Goal: Task Accomplishment & Management: Manage account settings

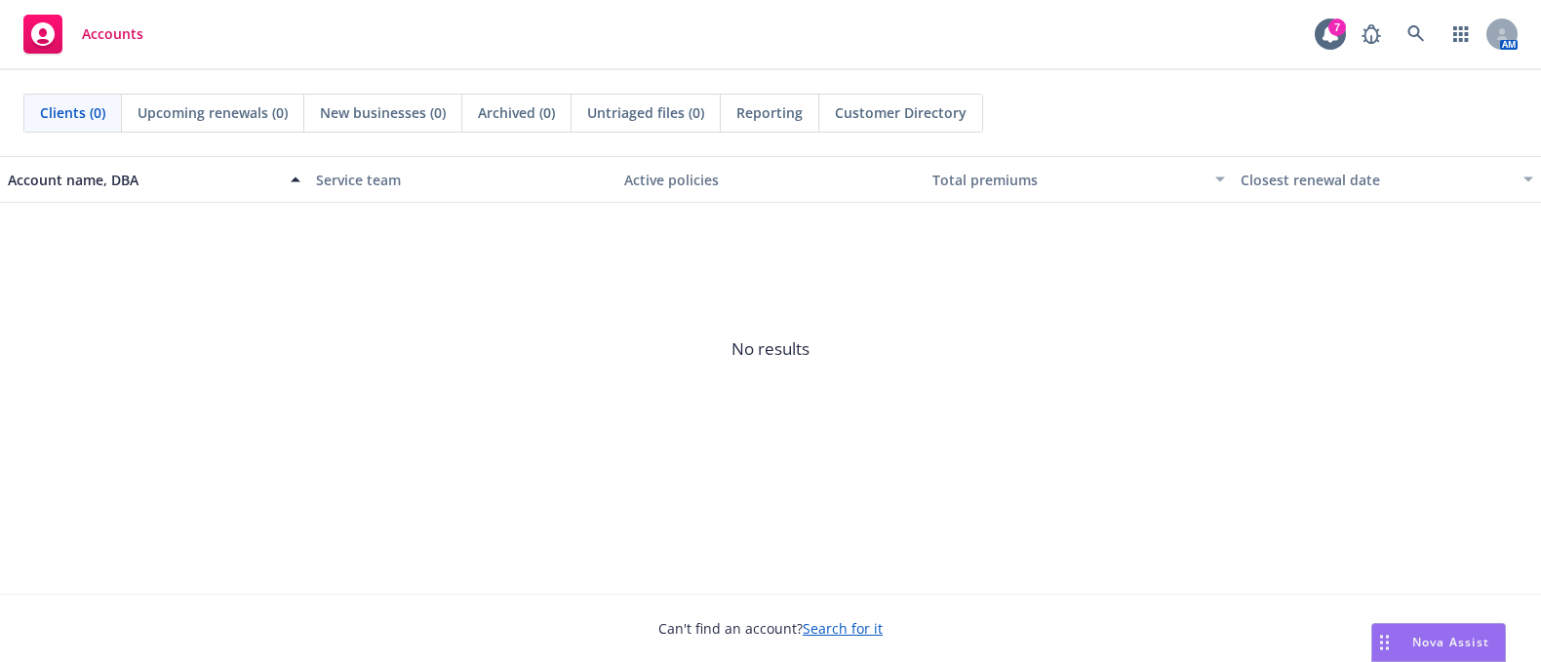
click at [1419, 642] on span "Nova Assist" at bounding box center [1450, 642] width 77 height 17
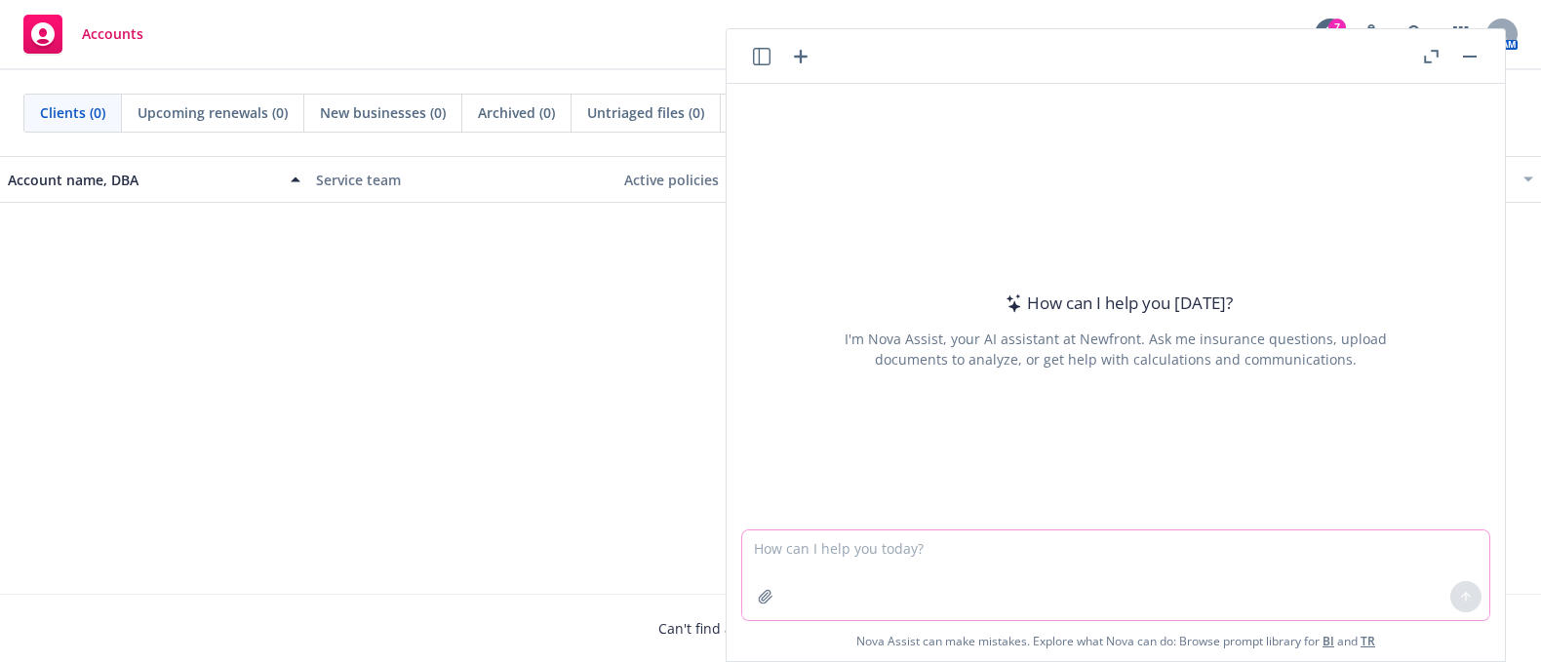
click at [915, 542] on textarea at bounding box center [1115, 575] width 747 height 90
paste textarea "Hi Amy, Happy Friday! We can reach out to the carriers now, I'll confirm once I…"
type textarea "Hi Amy, Happy Friday! We can reach out to the carriers now, I'll confirm once I…"
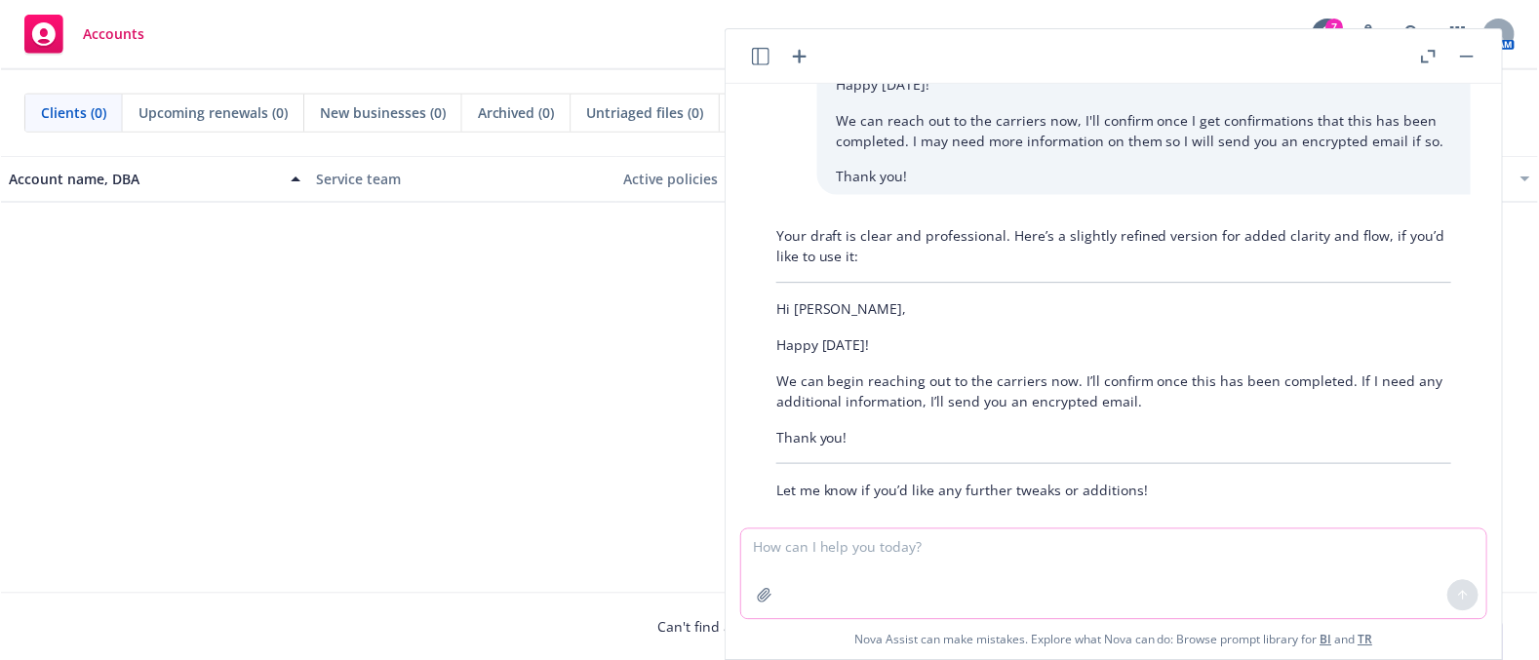
scroll to position [94, 0]
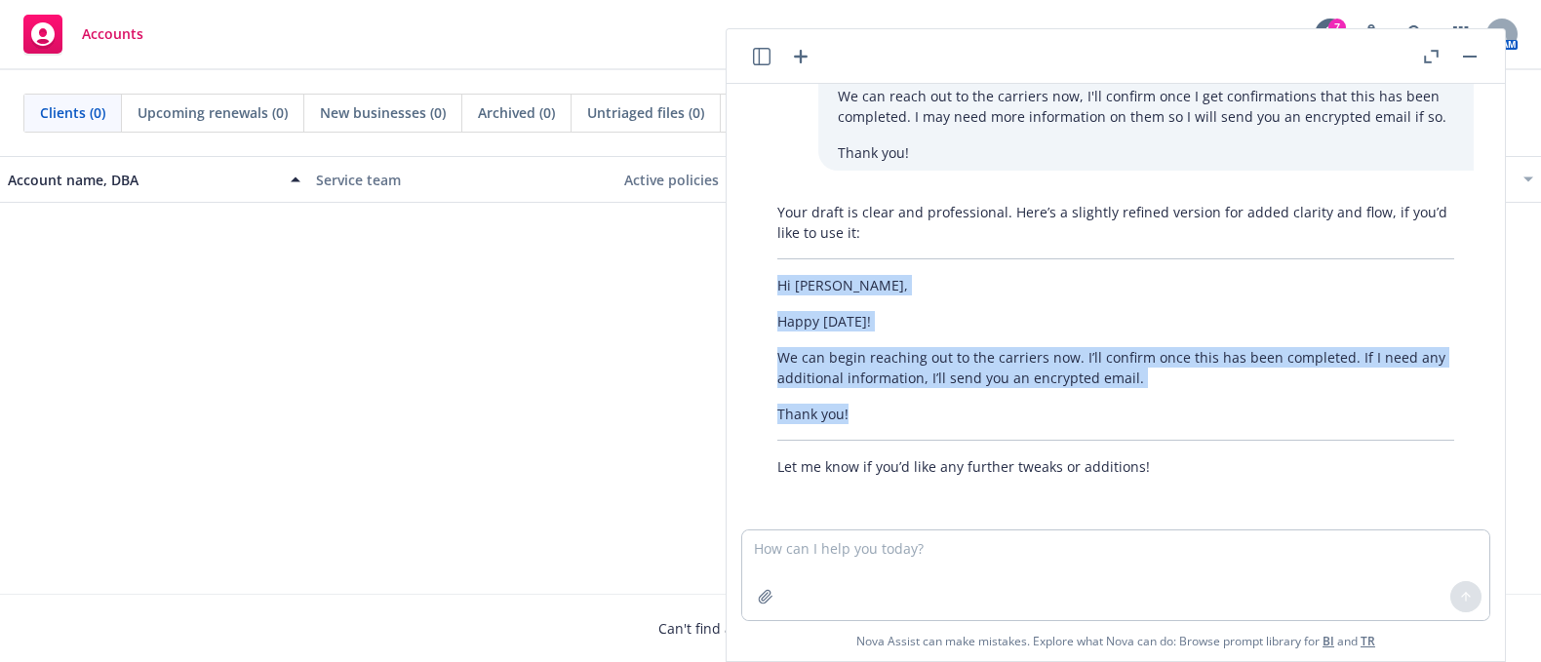
drag, startPoint x: 860, startPoint y: 411, endPoint x: 764, endPoint y: 285, distance: 158.7
click at [764, 285] on div "Your draft is clear and professional. Here’s a slightly refined version for add…" at bounding box center [1116, 339] width 716 height 291
copy div "Hi Amy, Happy Friday! We can begin reaching out to the carriers now. I’ll confi…"
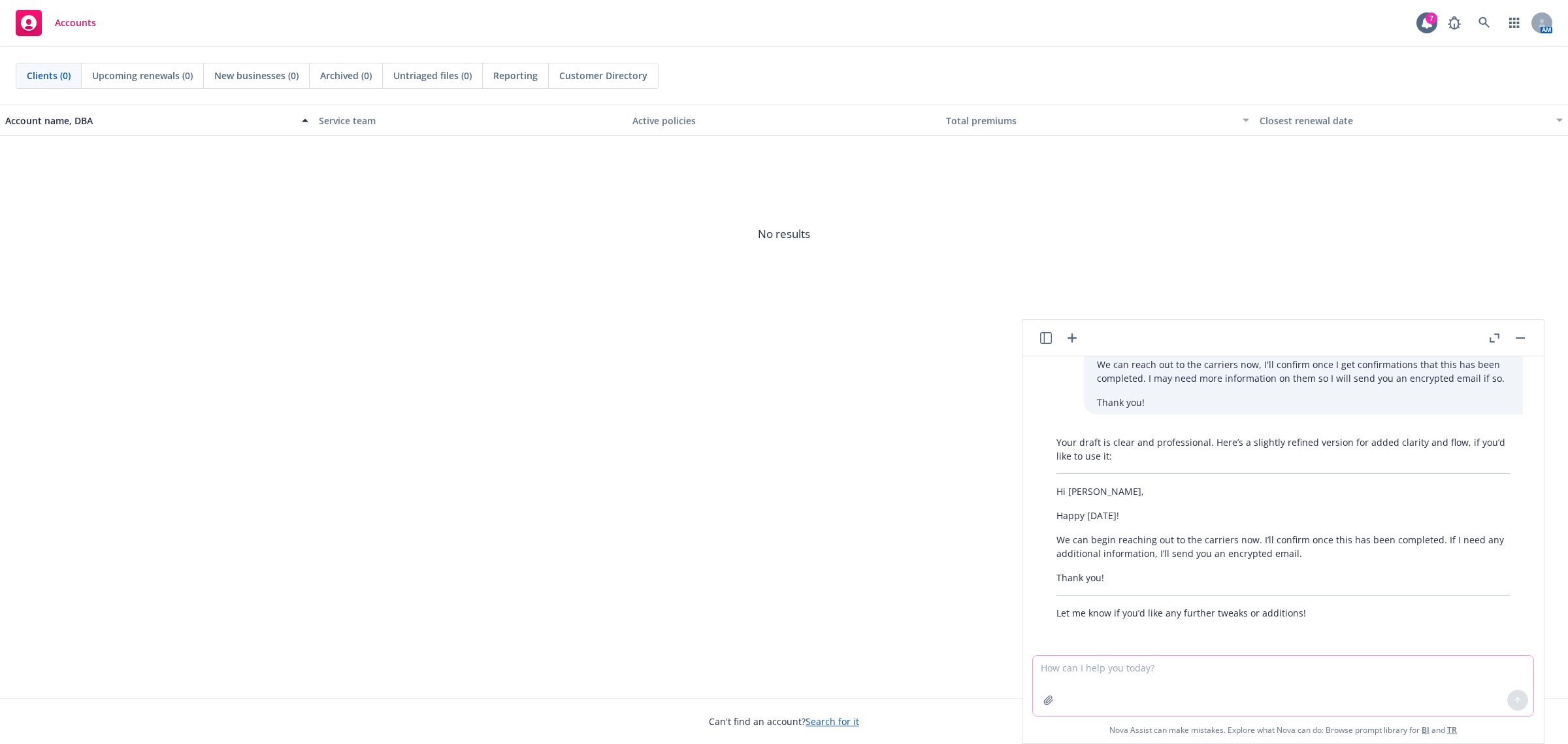
click at [1032, 443] on textarea at bounding box center [1283, 686] width 501 height 60
paste textarea "Hi Sheral, Happy Friday! I'm so sorry to ask this of you, but we have an urgent…"
type textarea "Hi Sheral, Happy Friday! I'm so sorry to ask this of you, but we have an urgent…"
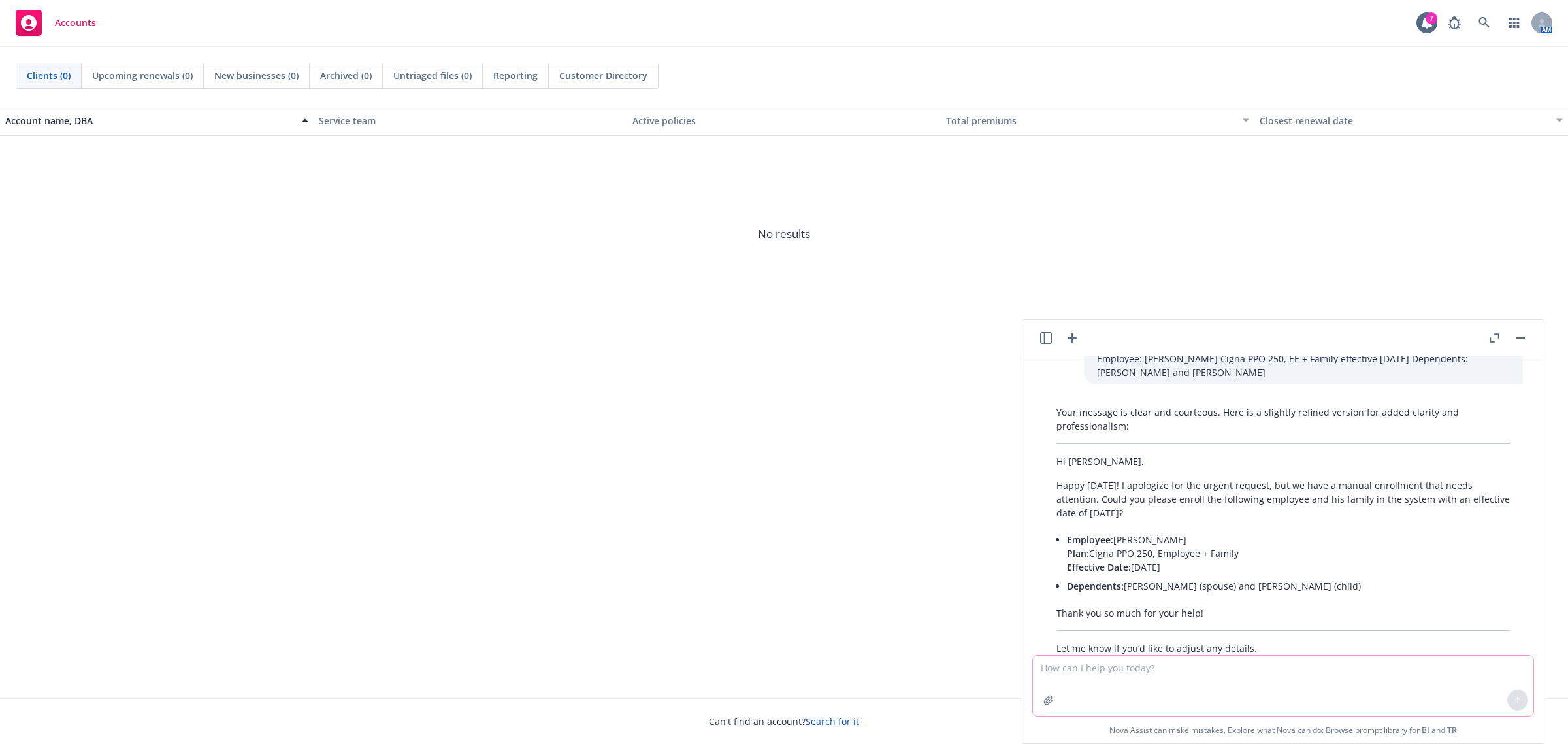
scroll to position [469, 0]
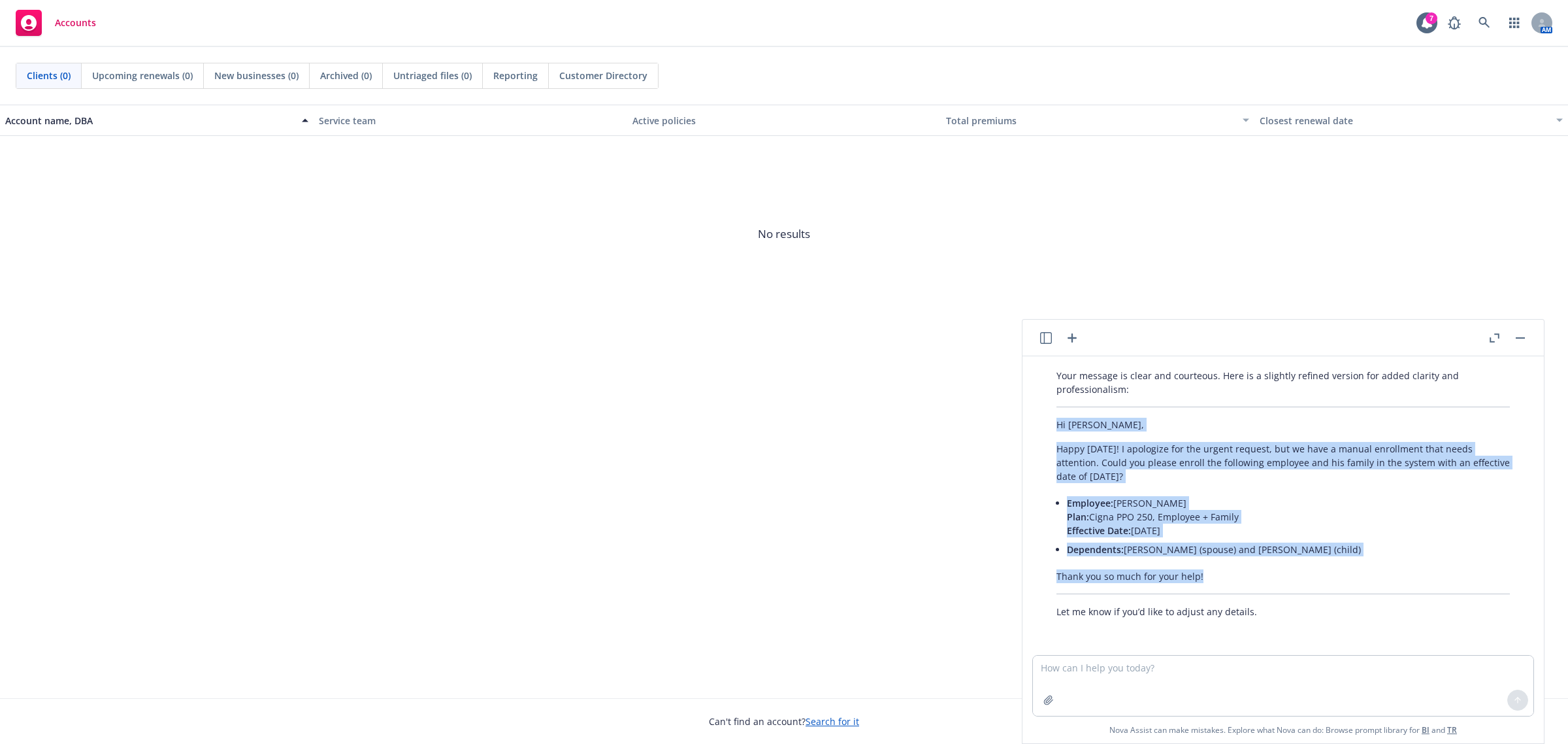
drag, startPoint x: 1204, startPoint y: 574, endPoint x: 1050, endPoint y: 426, distance: 213.6
click at [1032, 426] on div "Your message is clear and courteous. Here is a slightly refined version for add…" at bounding box center [1283, 493] width 480 height 260
copy div "Hi Sheral, Happy Friday! I apologize for the urgent request, but we have a manu…"
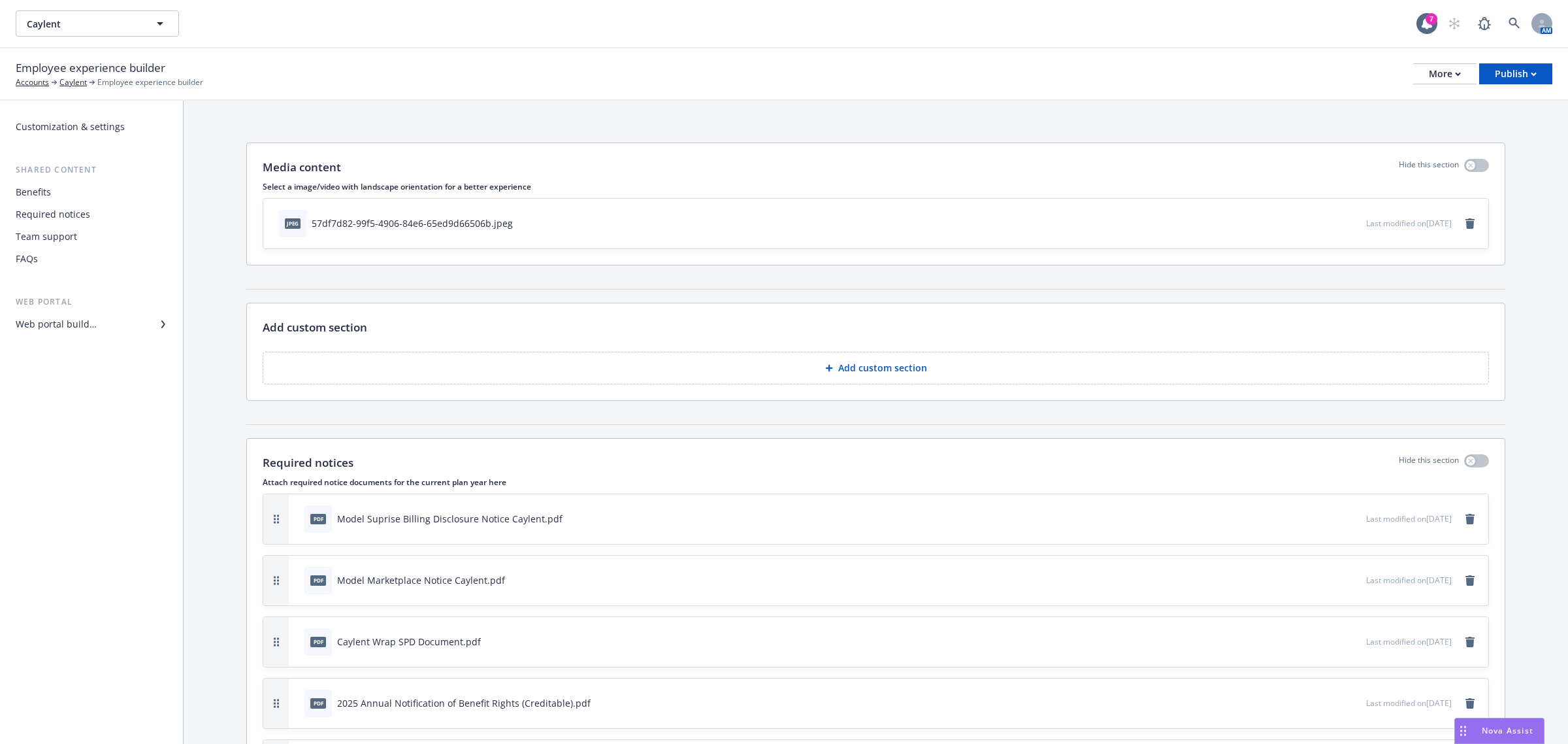
click at [75, 196] on div "Benefits" at bounding box center [91, 192] width 151 height 21
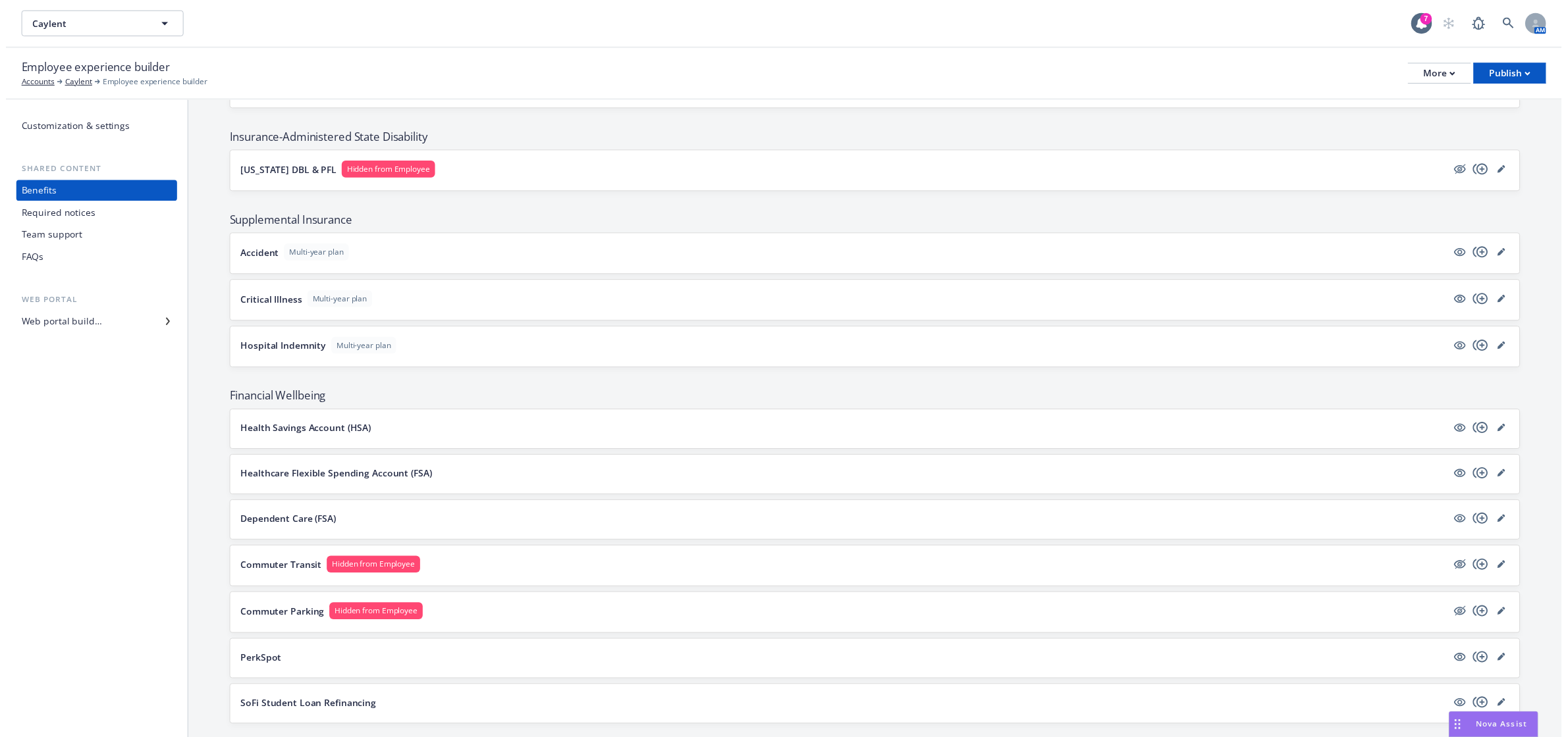
scroll to position [1096, 0]
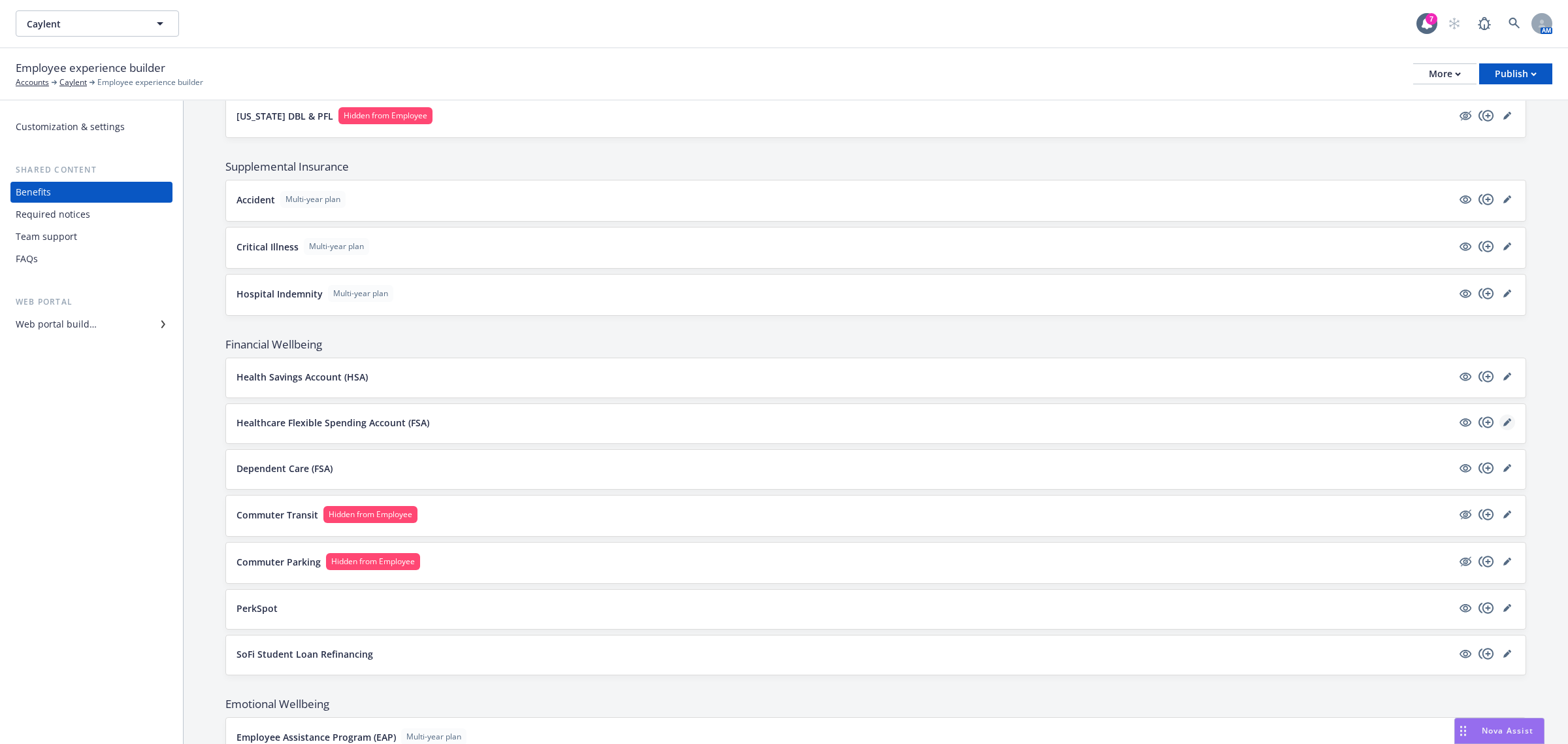
click at [1504, 426] on icon "editPencil" at bounding box center [1508, 422] width 8 height 8
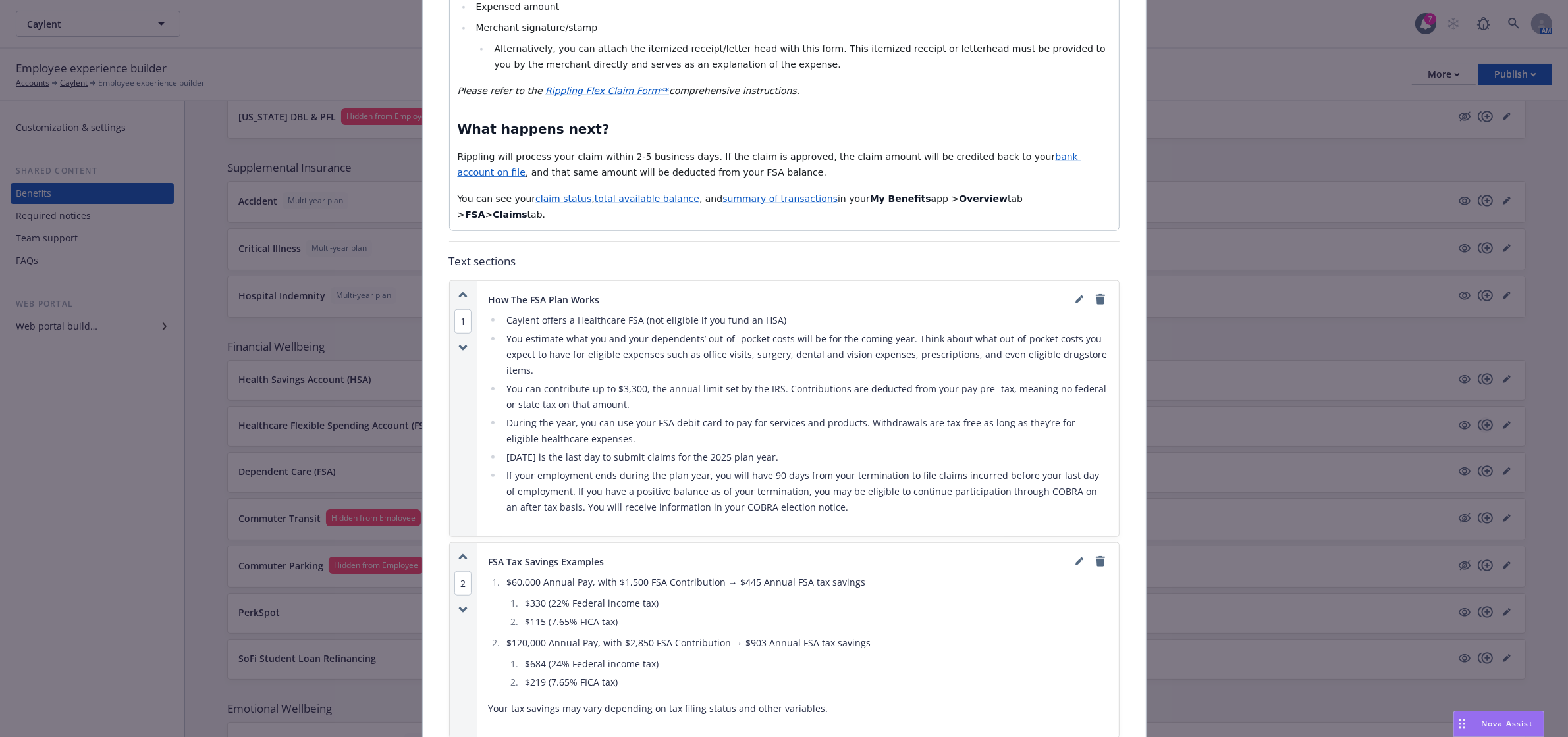
scroll to position [1136, 0]
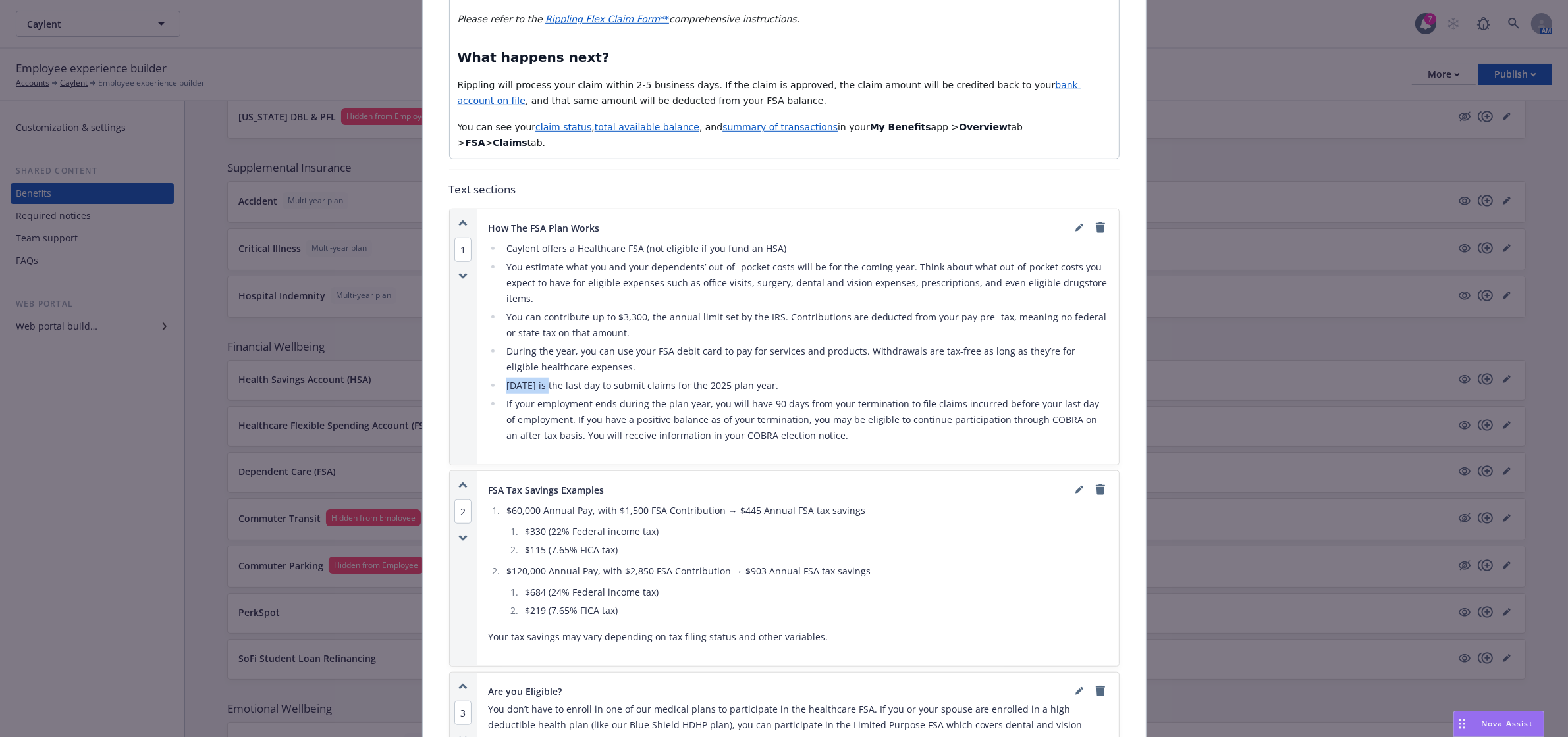
drag, startPoint x: 548, startPoint y: 393, endPoint x: 502, endPoint y: 391, distance: 46.0
click at [502, 391] on li "[DATE] is the last day to submit claims for the 2025 plan year." at bounding box center [805, 385] width 606 height 16
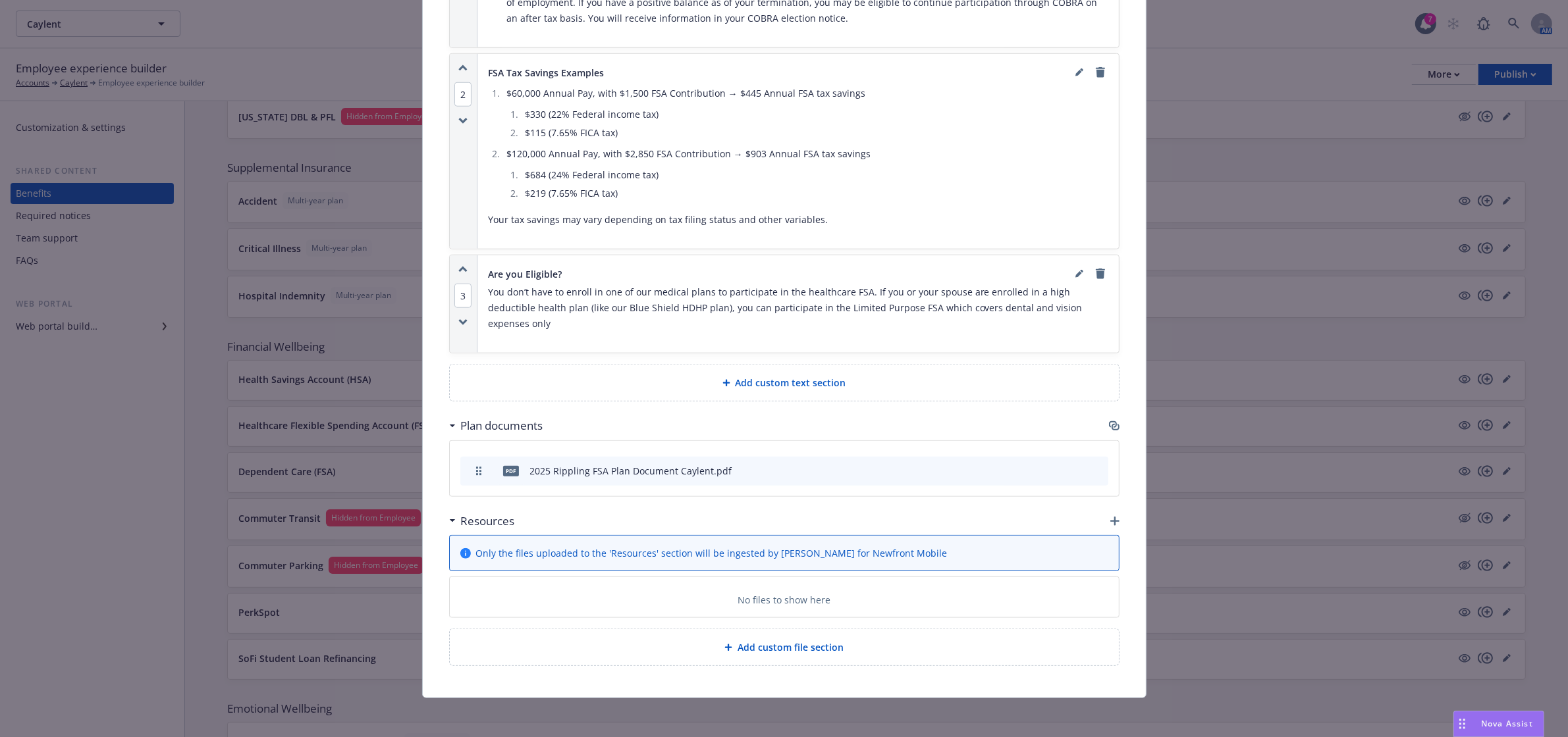
scroll to position [1114, 0]
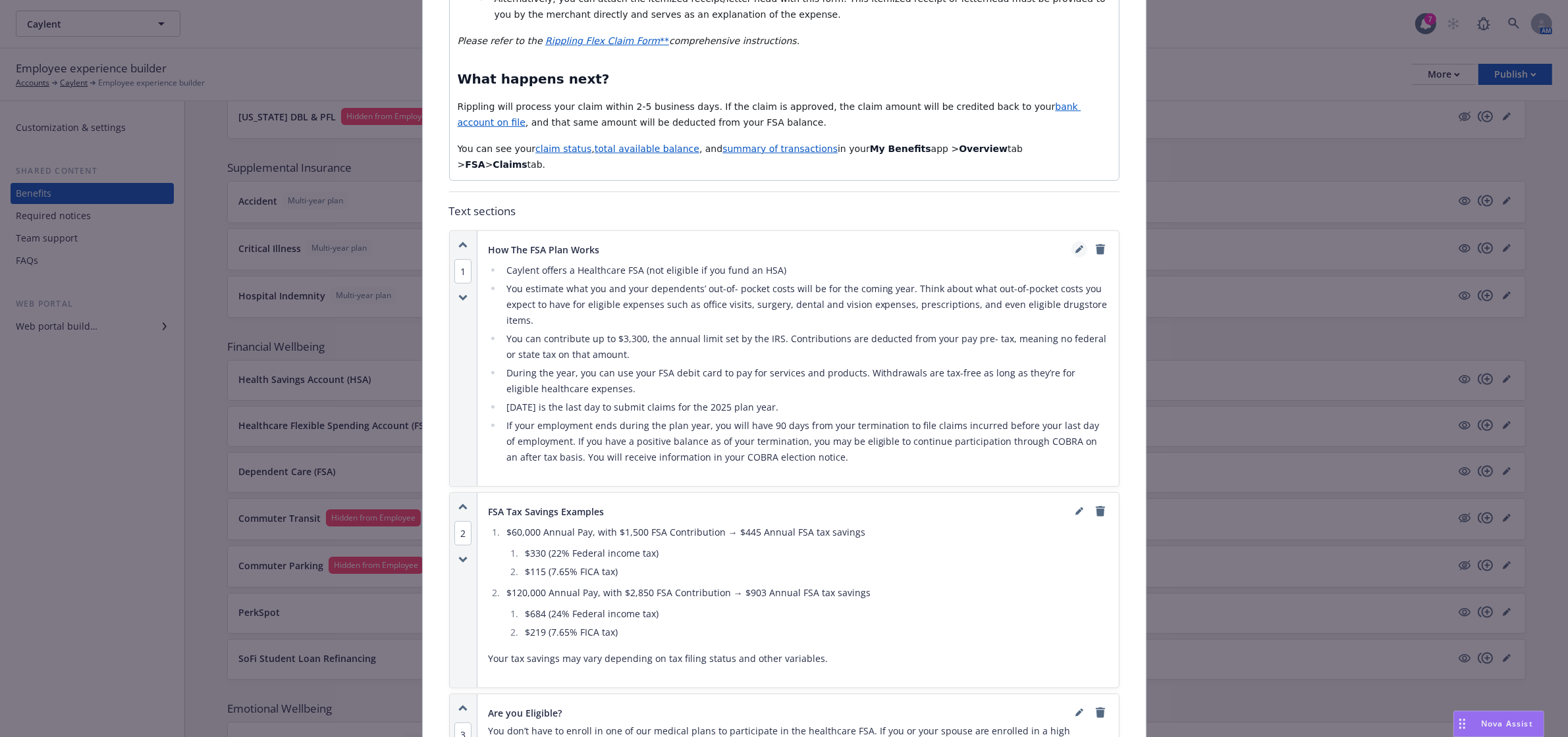
click at [1075, 253] on icon "editPencil" at bounding box center [1079, 250] width 8 height 8
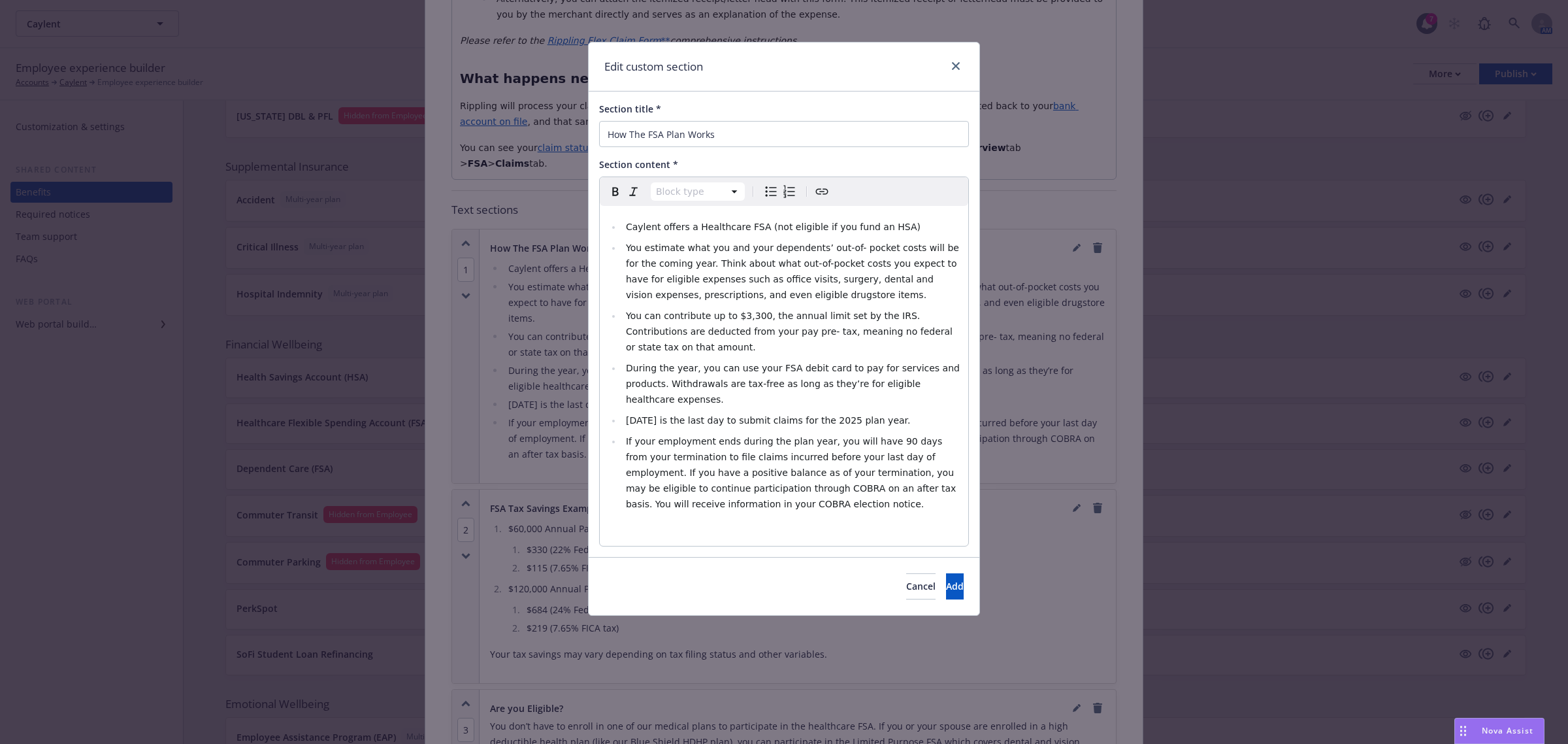
select select
drag, startPoint x: 671, startPoint y: 385, endPoint x: 631, endPoint y: 387, distance: 40.0
click at [631, 415] on span "[DATE] is the last day to submit claims for the 2025 plan year." at bounding box center [768, 420] width 285 height 11
click at [904, 225] on li "Caylent offers a Healthcare FSA (not eligible if you fund an HSA)" at bounding box center [791, 227] width 338 height 15
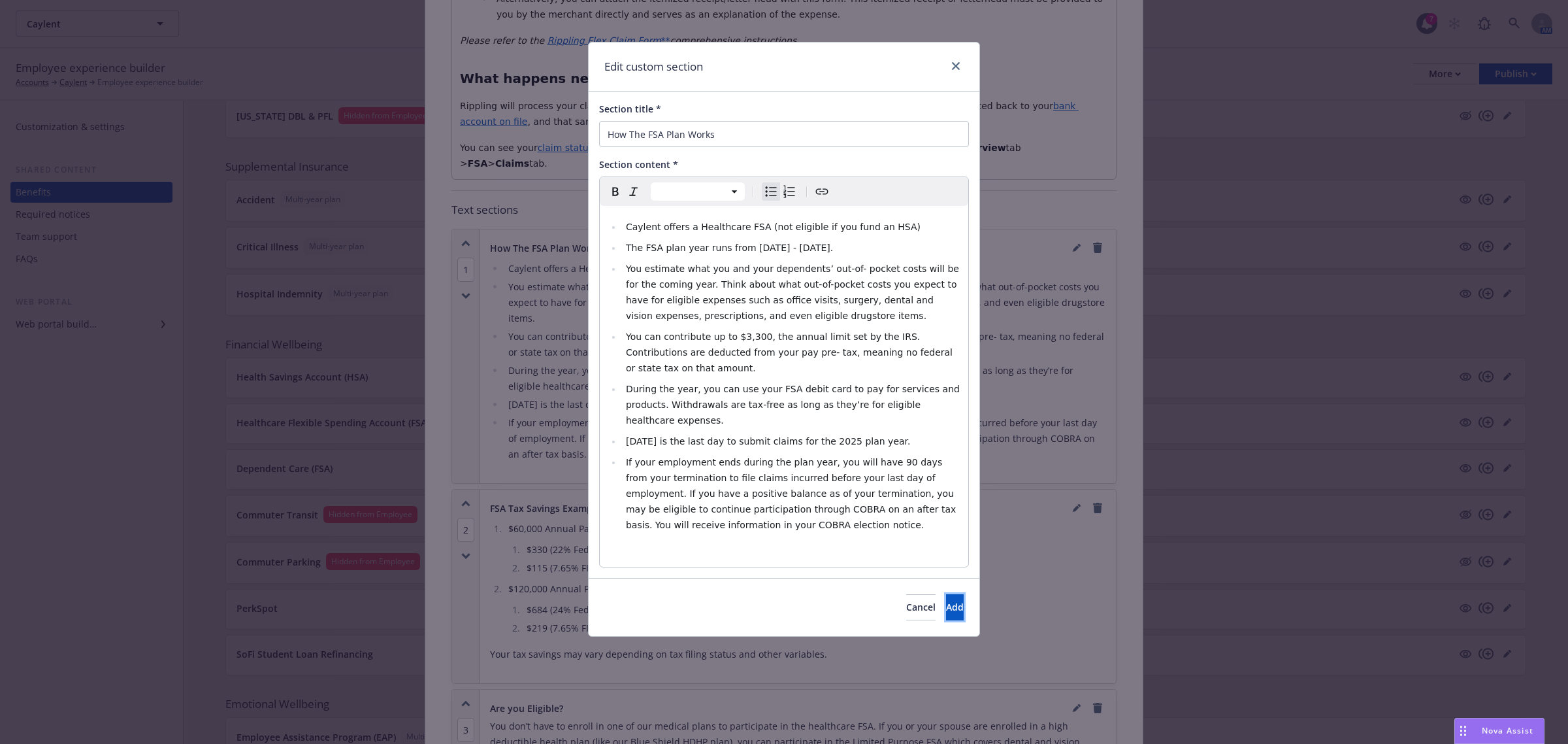
drag, startPoint x: 930, startPoint y: 573, endPoint x: 787, endPoint y: 572, distance: 143.0
click at [787, 578] on div "Cancel Add" at bounding box center [784, 607] width 391 height 58
drag, startPoint x: 845, startPoint y: 244, endPoint x: 625, endPoint y: 242, distance: 220.0
click at [625, 242] on li "The FSA plan year runs from [DATE] - [DATE]." at bounding box center [791, 247] width 338 height 15
copy span "The FSA plan year runs from [DATE] - [DATE]."
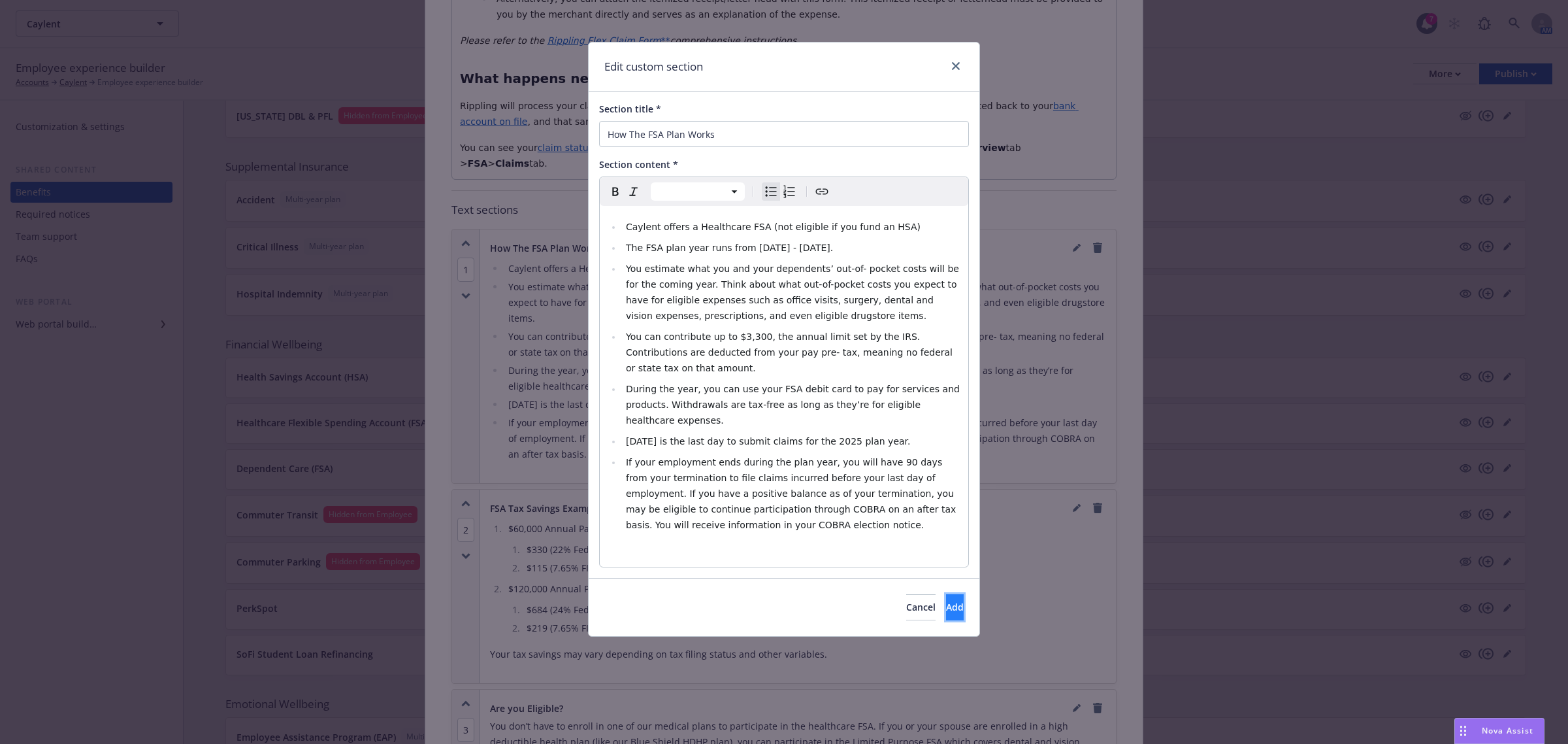
click at [946, 601] on span "Add" at bounding box center [955, 607] width 17 height 13
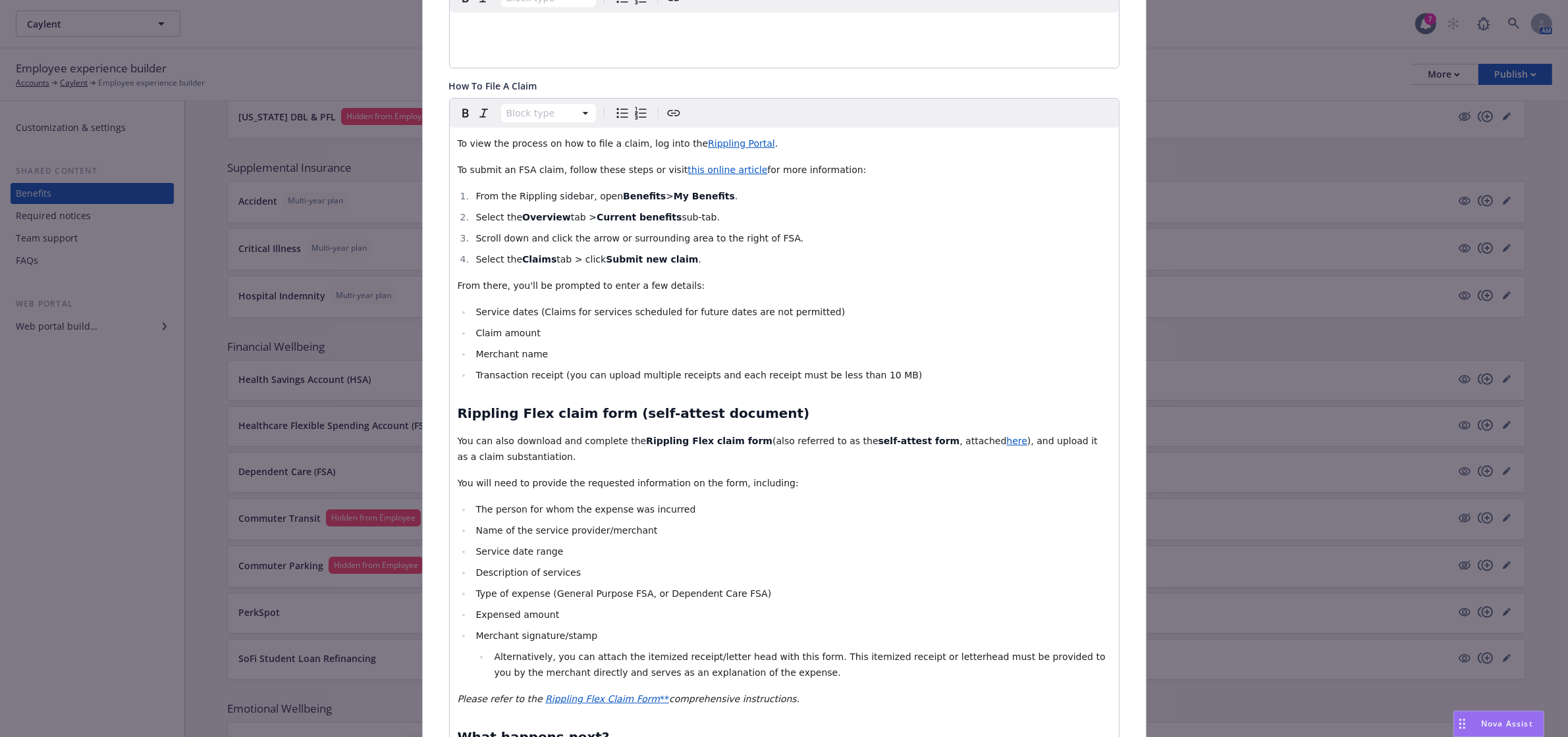
scroll to position [0, 0]
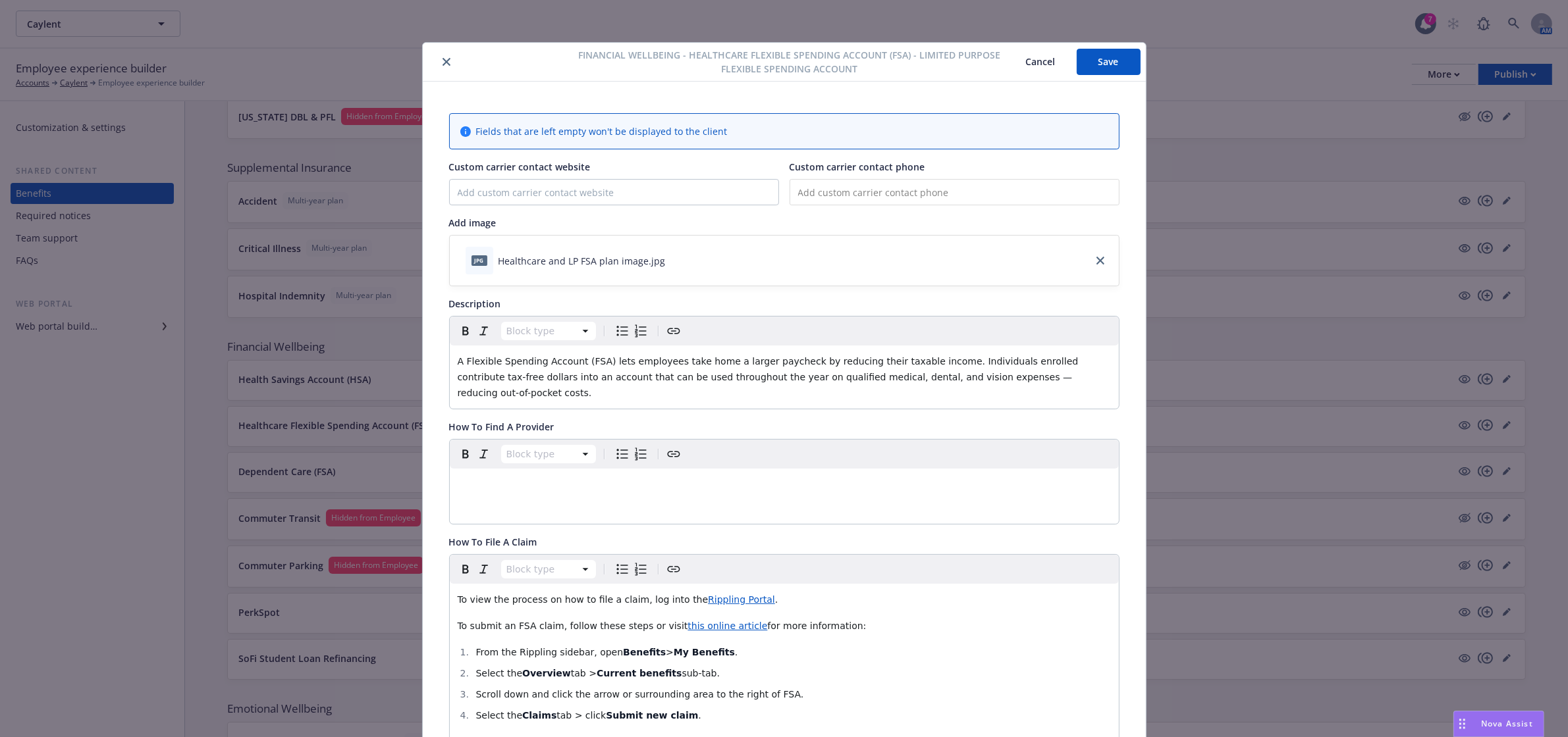
click at [1085, 53] on button "Save" at bounding box center [1108, 61] width 64 height 26
click at [442, 63] on icon "close" at bounding box center [446, 62] width 8 height 8
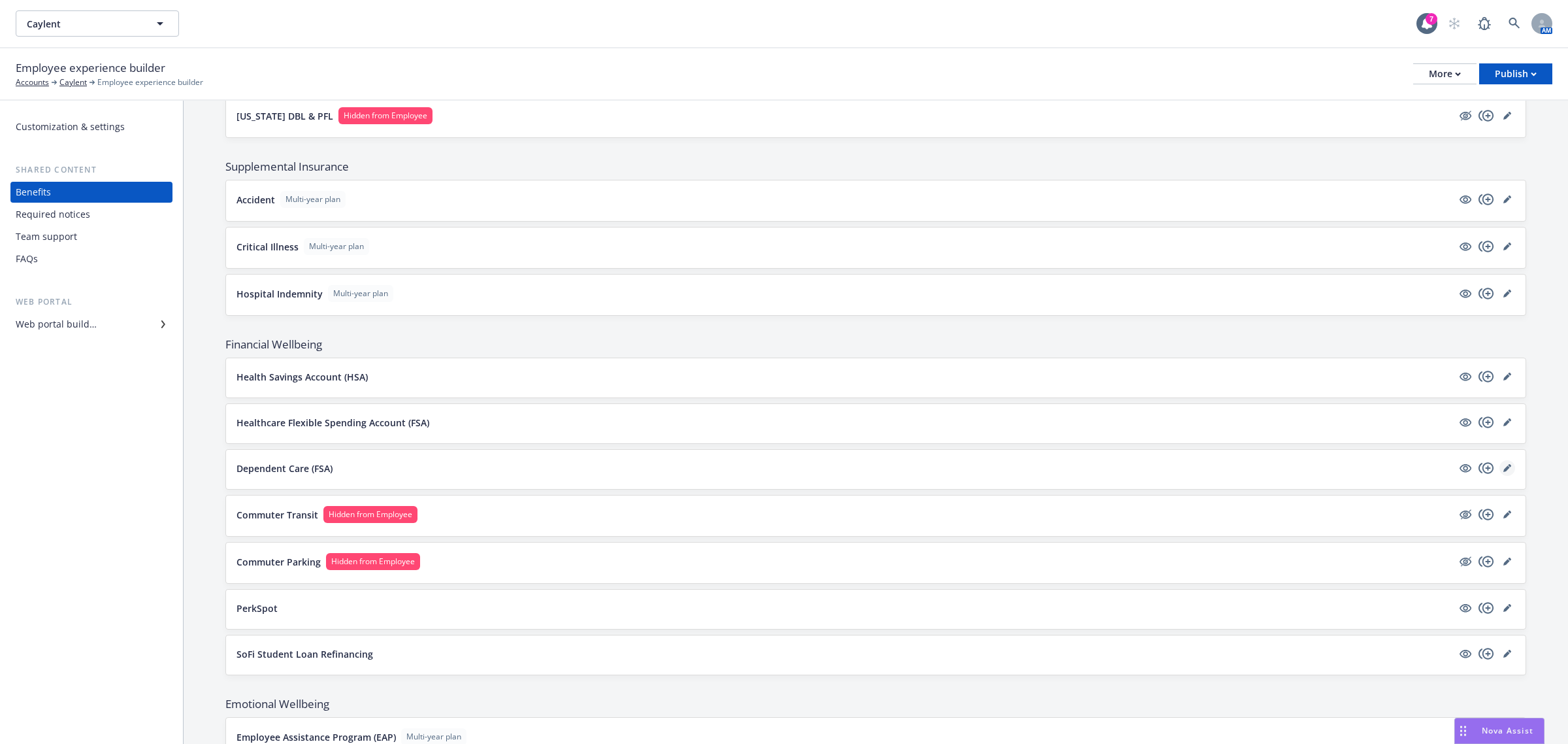
click at [1504, 472] on icon "editPencil" at bounding box center [1507, 469] width 7 height 7
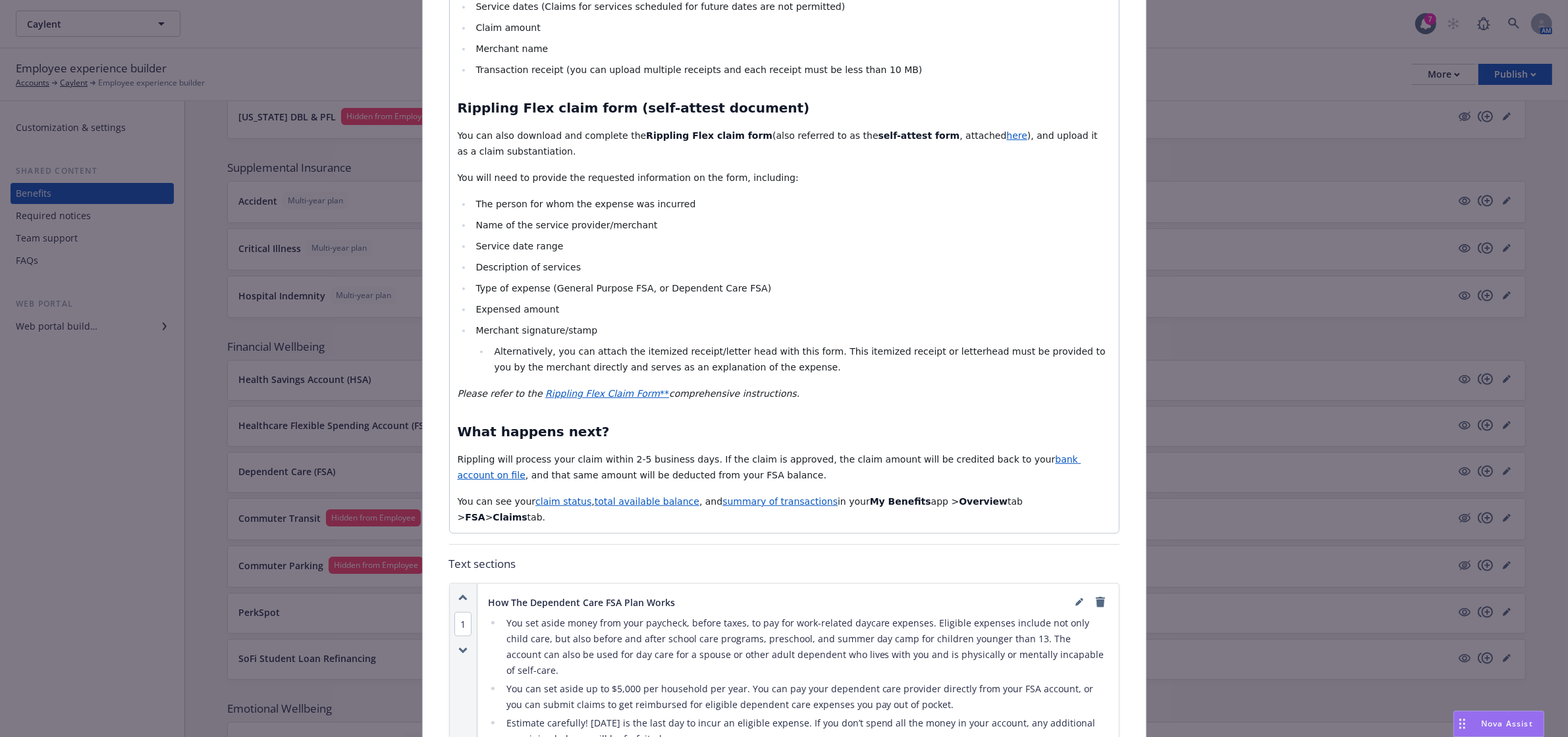
scroll to position [973, 0]
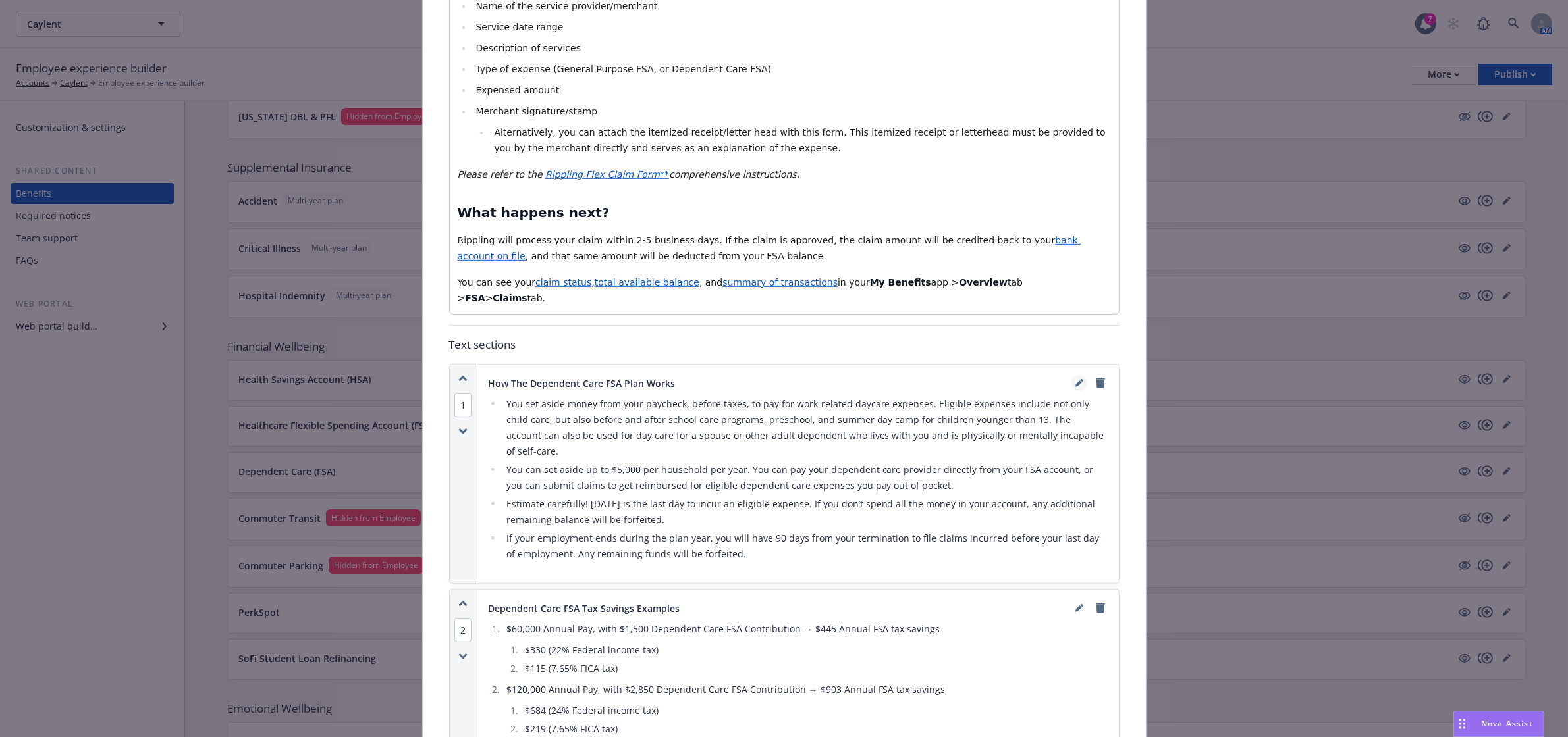
click at [1075, 387] on icon "editPencil" at bounding box center [1078, 385] width 7 height 7
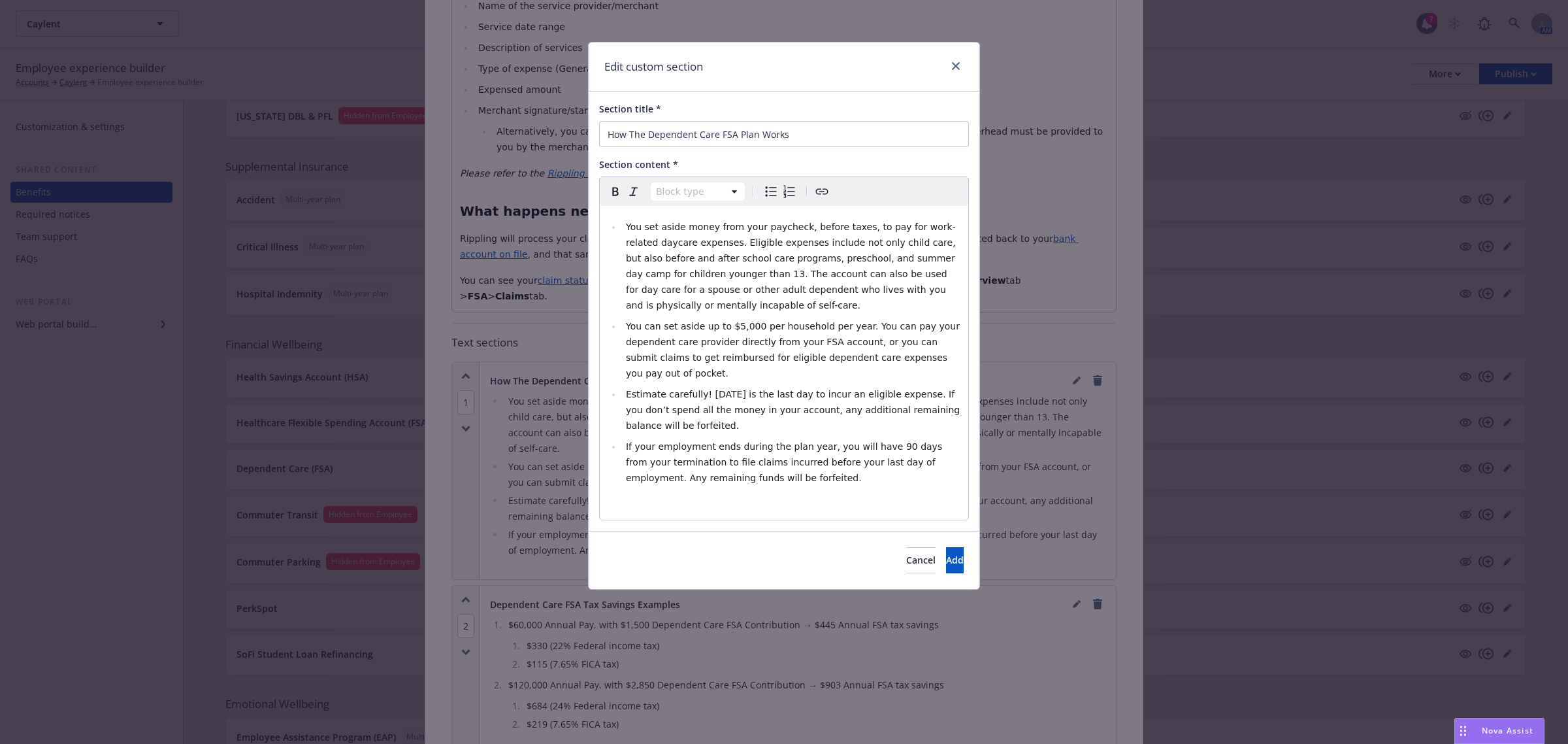
select select
drag, startPoint x: 703, startPoint y: 379, endPoint x: 748, endPoint y: 378, distance: 45.0
click at [748, 389] on span "Estimate carefully! [DATE] is the last day to incur an eligible expense. If you…" at bounding box center [794, 410] width 337 height 42
click at [655, 311] on li "You set aside money from your paycheck, before taxes, to pay for work-related d…" at bounding box center [791, 266] width 338 height 94
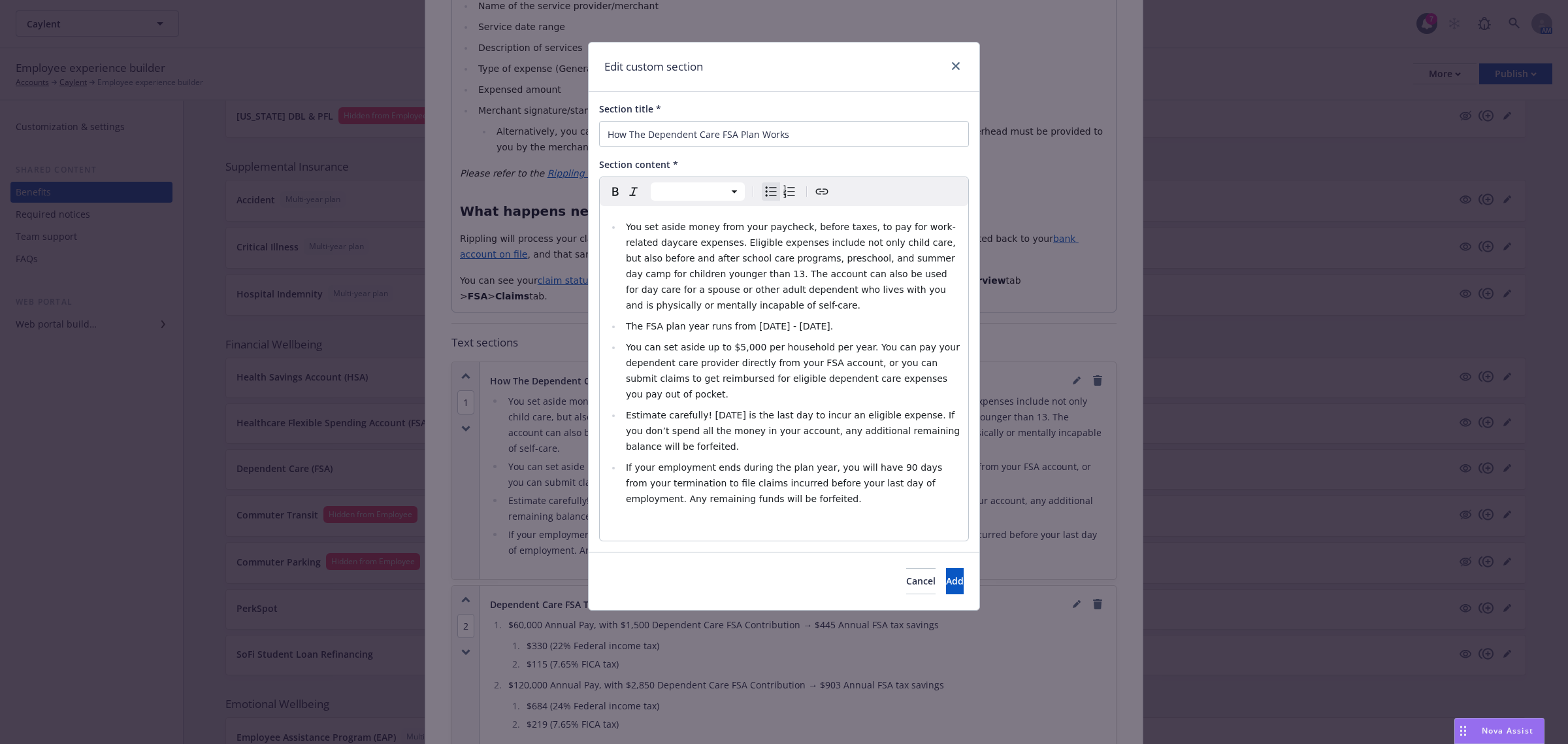
drag, startPoint x: 841, startPoint y: 330, endPoint x: 625, endPoint y: 320, distance: 216.2
click at [625, 320] on li "The FSA plan year runs from [DATE] - [DATE]." at bounding box center [791, 326] width 338 height 15
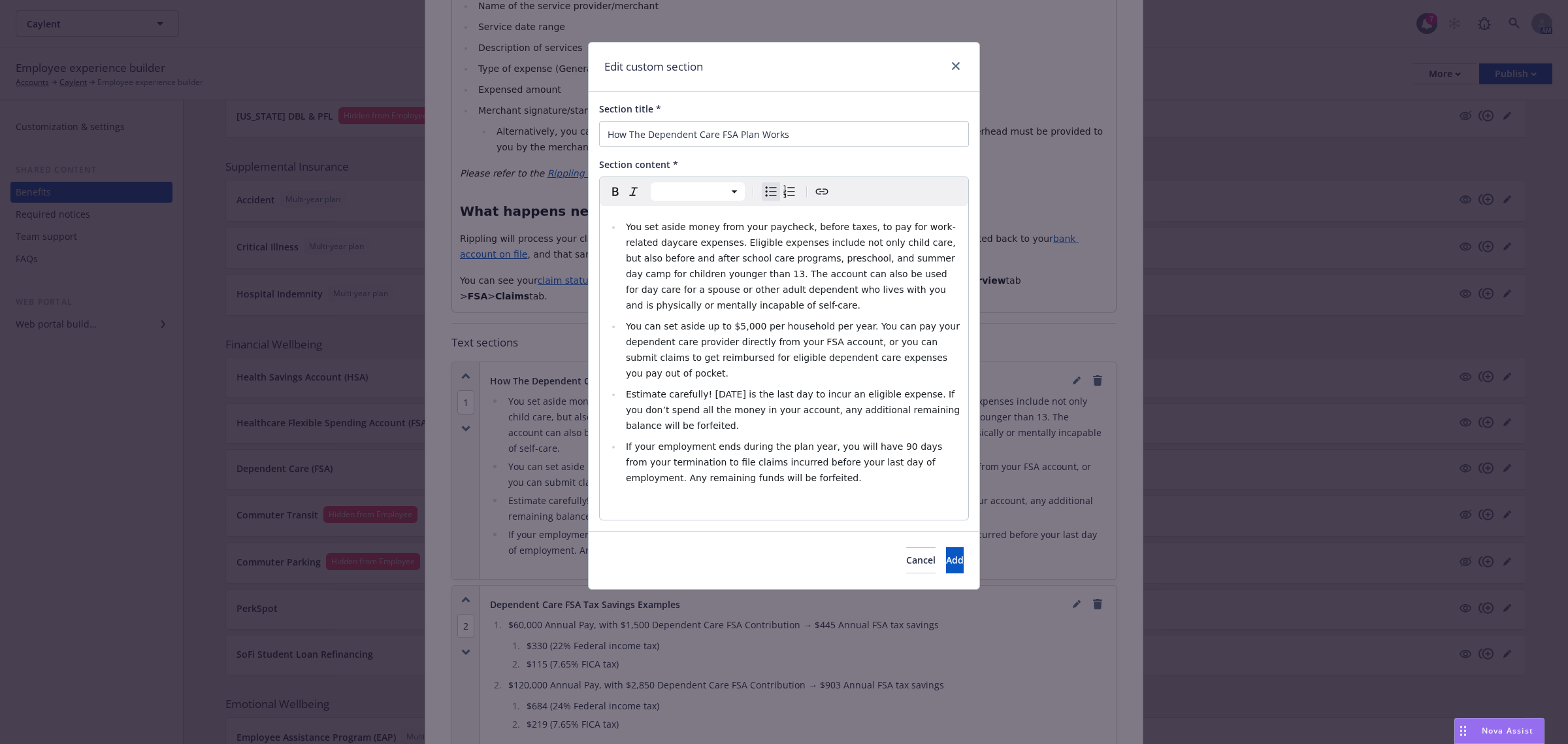
click at [623, 386] on li "Estimate carefully! [DATE] is the last day to incur an eligible expense. If you…" at bounding box center [791, 410] width 338 height 47
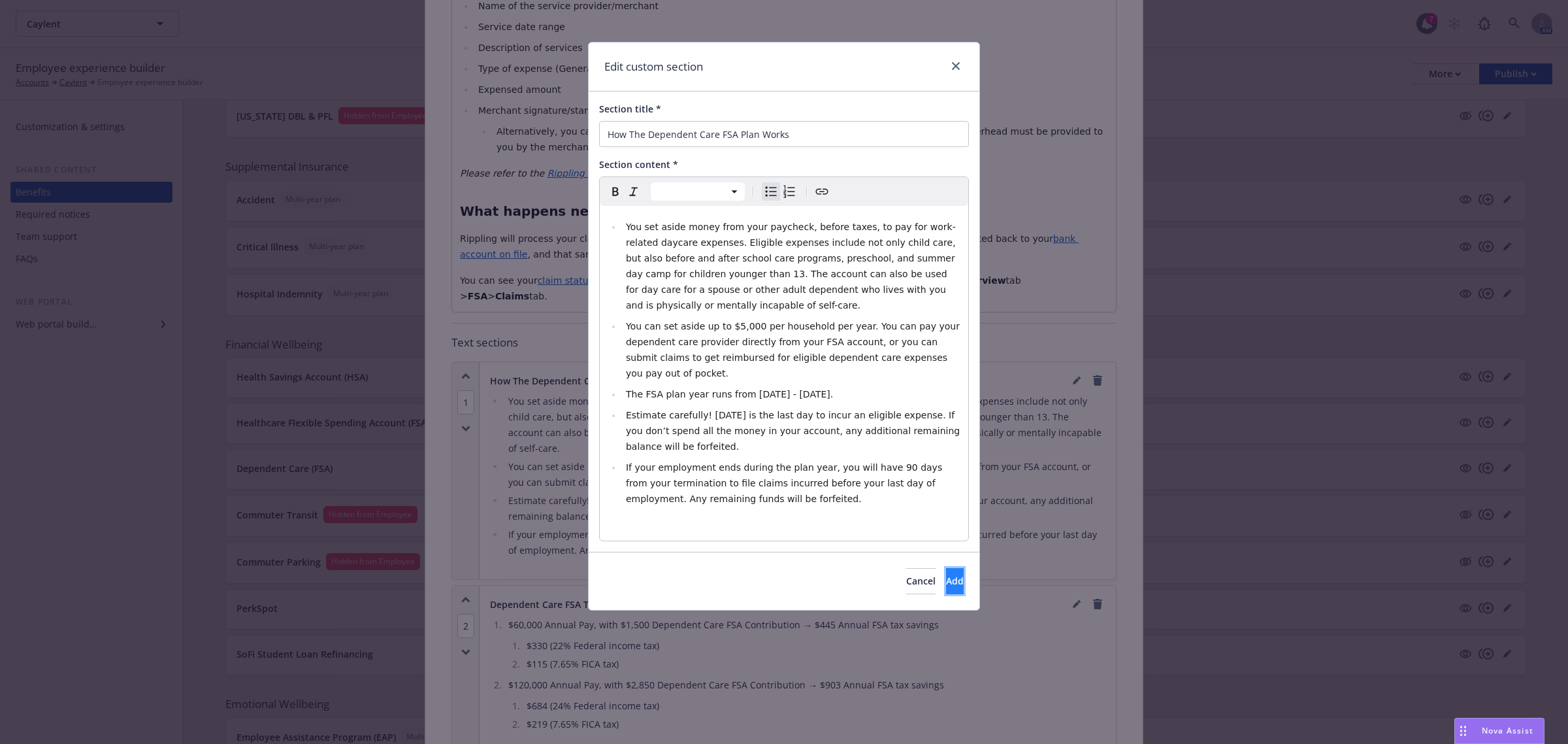
click at [946, 568] on button "Add" at bounding box center [955, 580] width 17 height 26
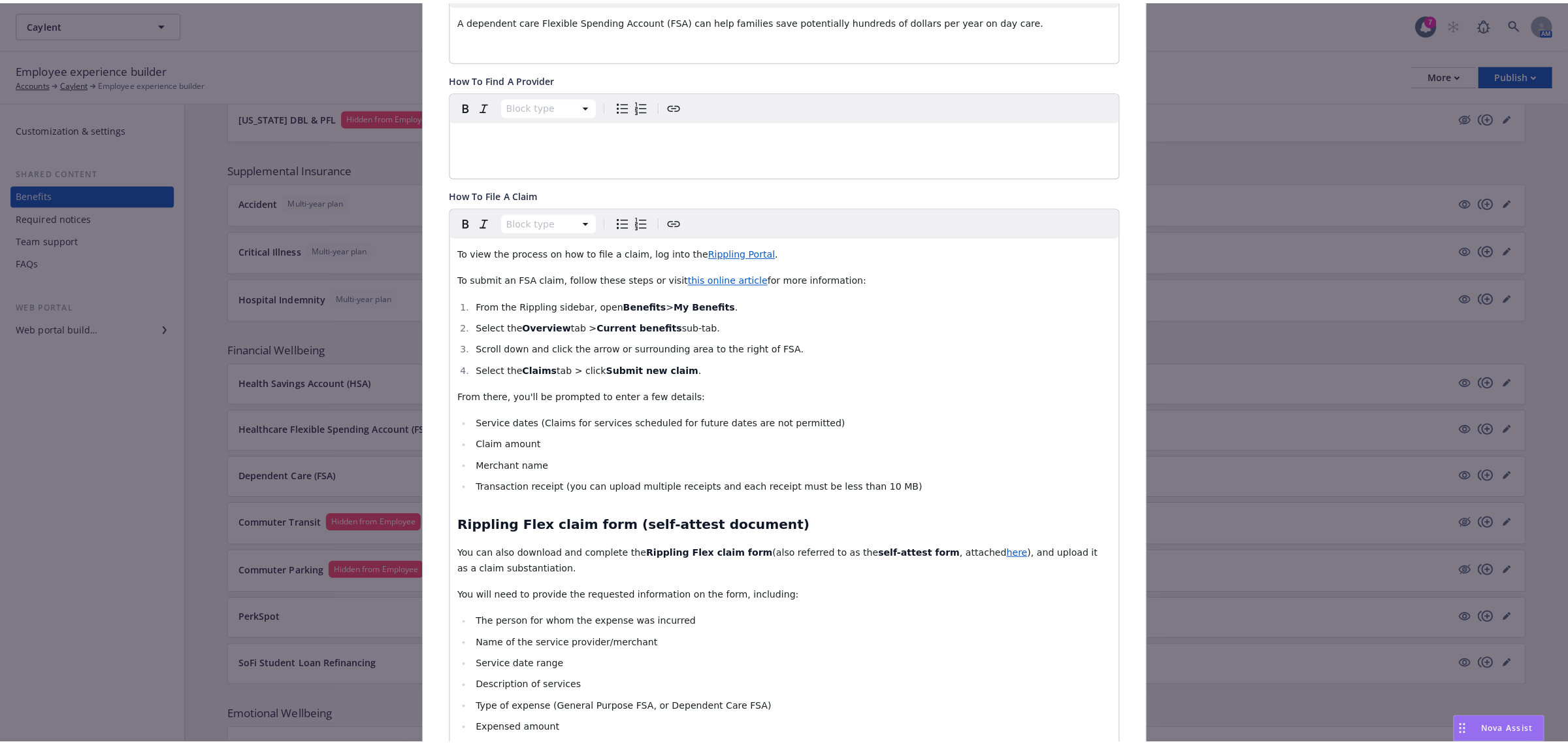
scroll to position [0, 0]
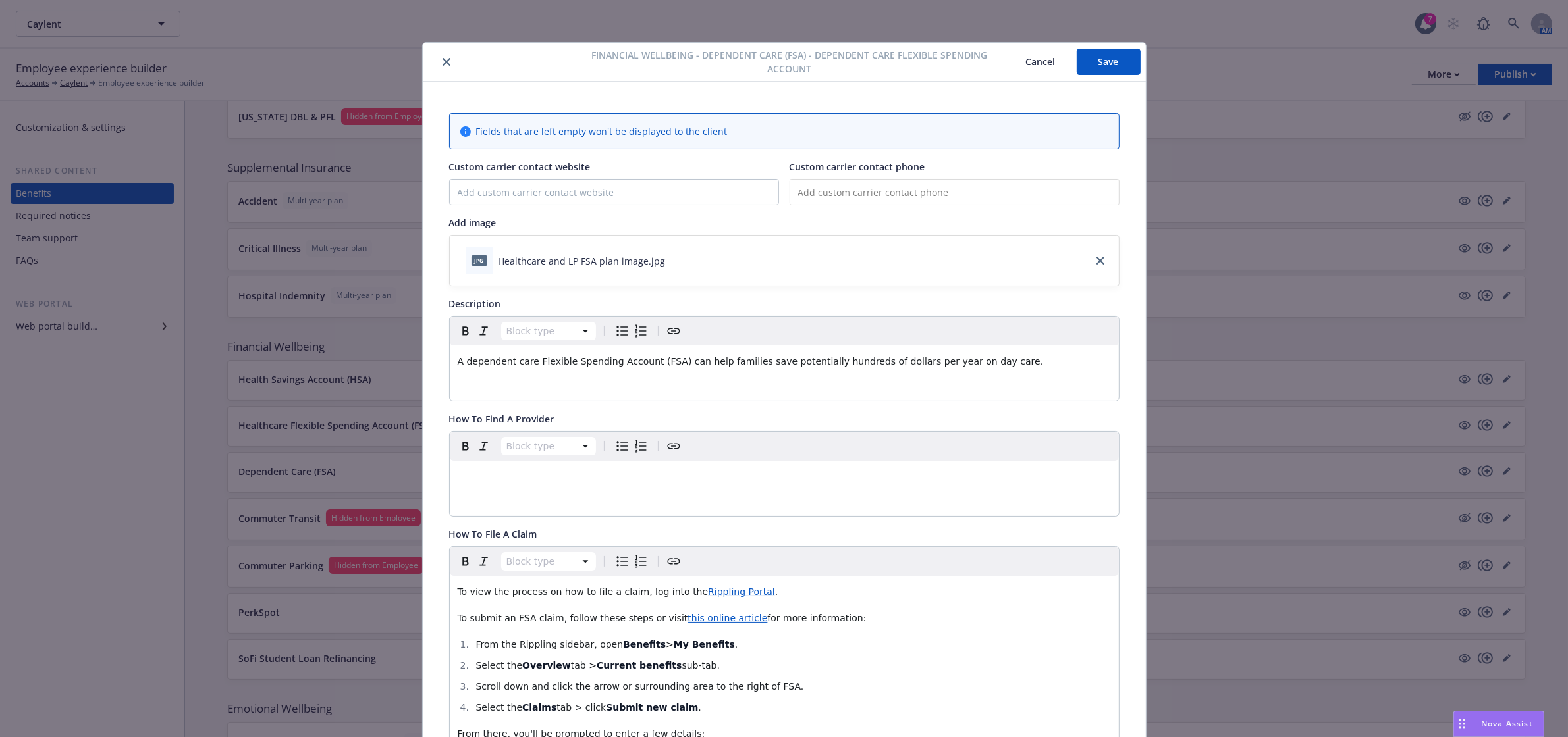
click at [1095, 64] on button "Save" at bounding box center [1108, 61] width 64 height 26
click at [442, 60] on icon "close" at bounding box center [446, 62] width 8 height 8
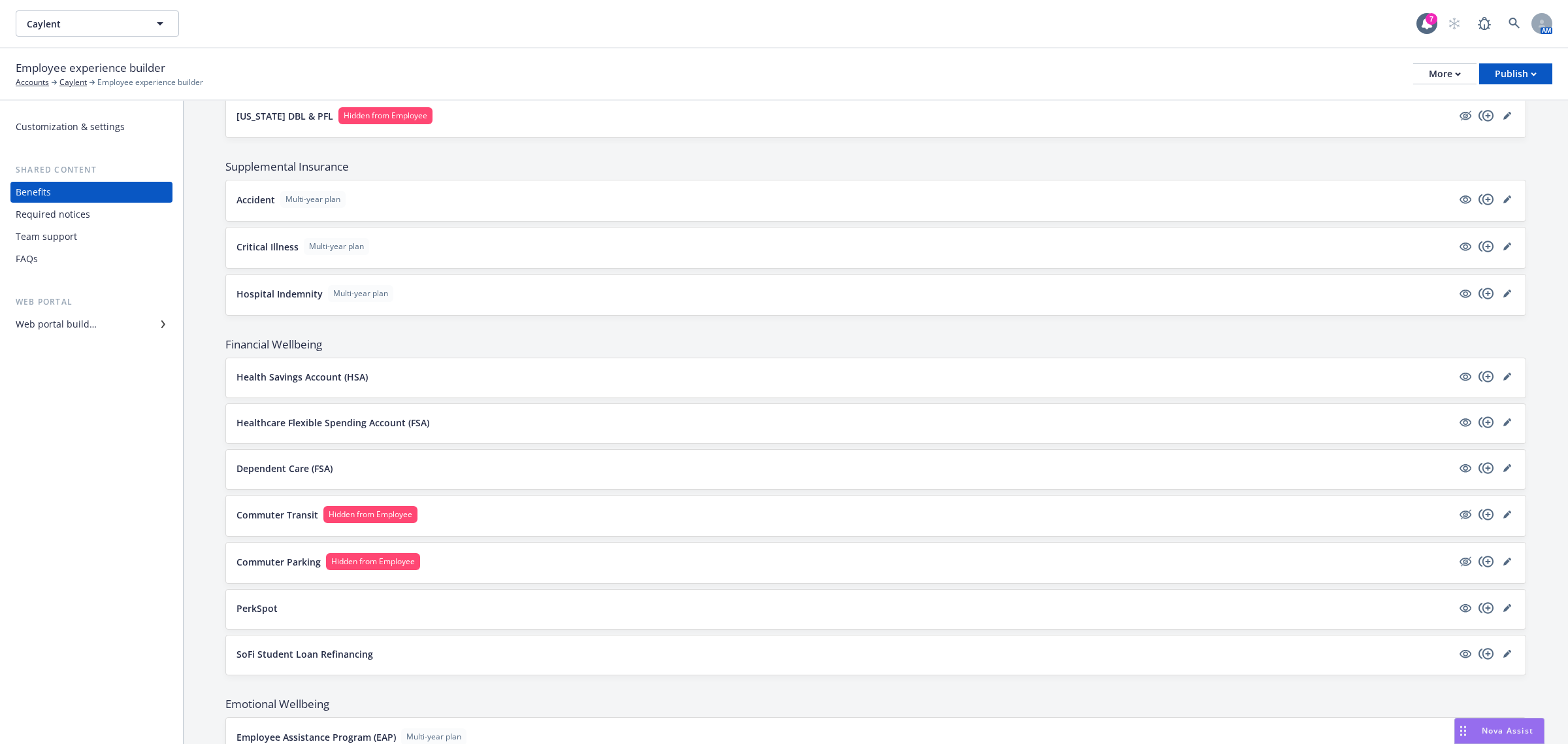
click at [78, 322] on div "Web portal builder" at bounding box center [56, 324] width 81 height 21
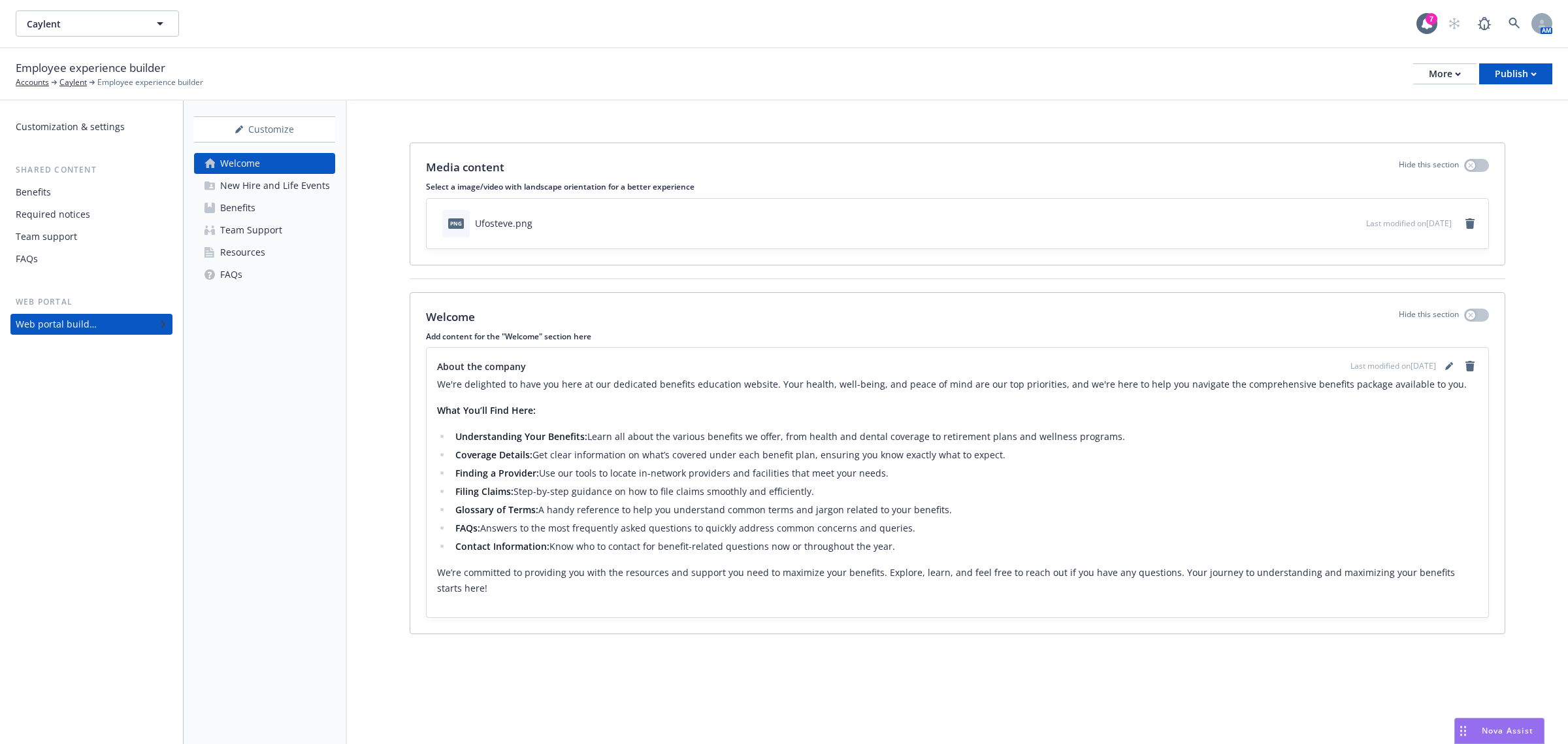
click at [273, 250] on link "Resources" at bounding box center [265, 252] width 141 height 21
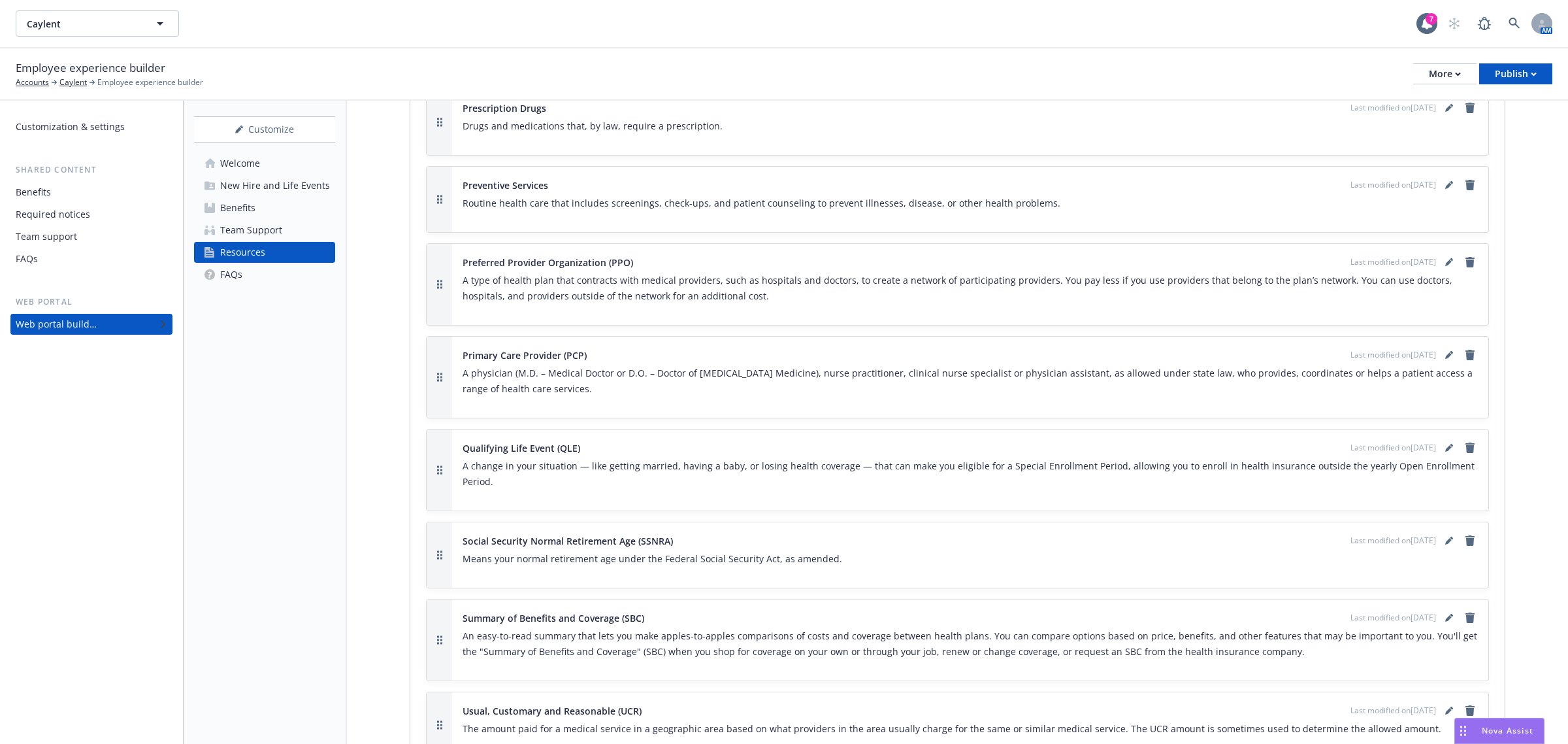
scroll to position [2642, 0]
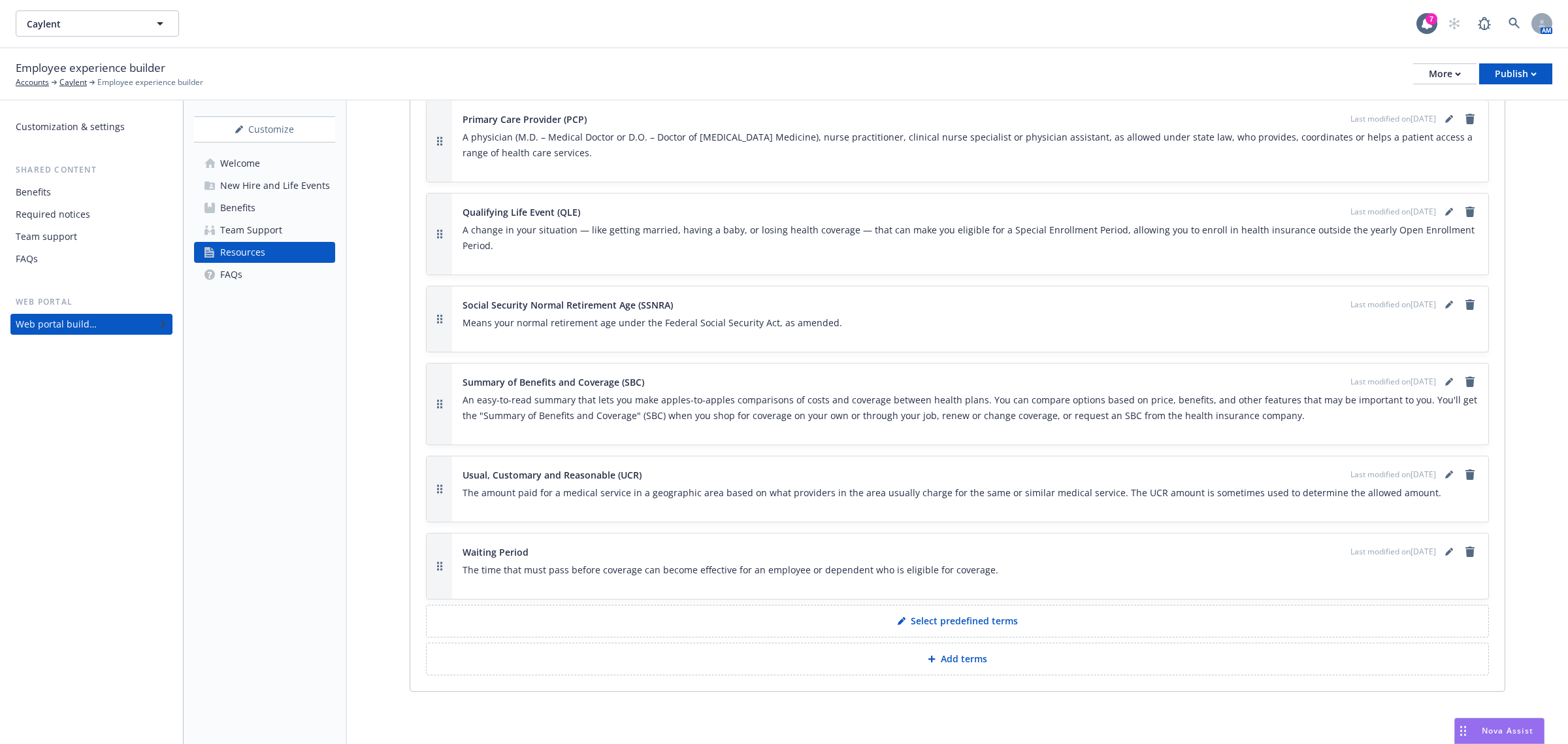
click at [302, 230] on link "Team Support" at bounding box center [265, 230] width 141 height 21
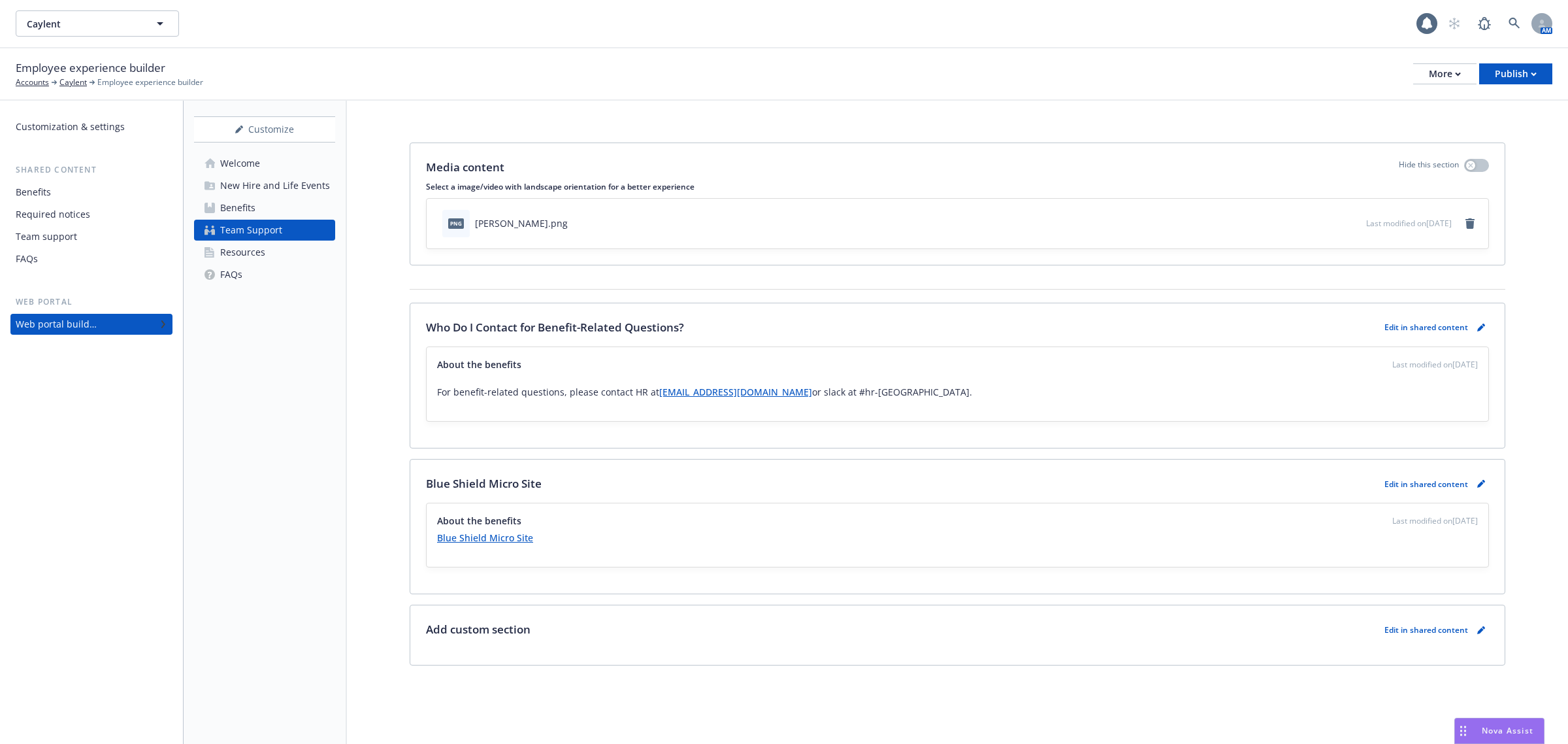
click at [305, 187] on div "New Hire and Life Events" at bounding box center [275, 185] width 110 height 21
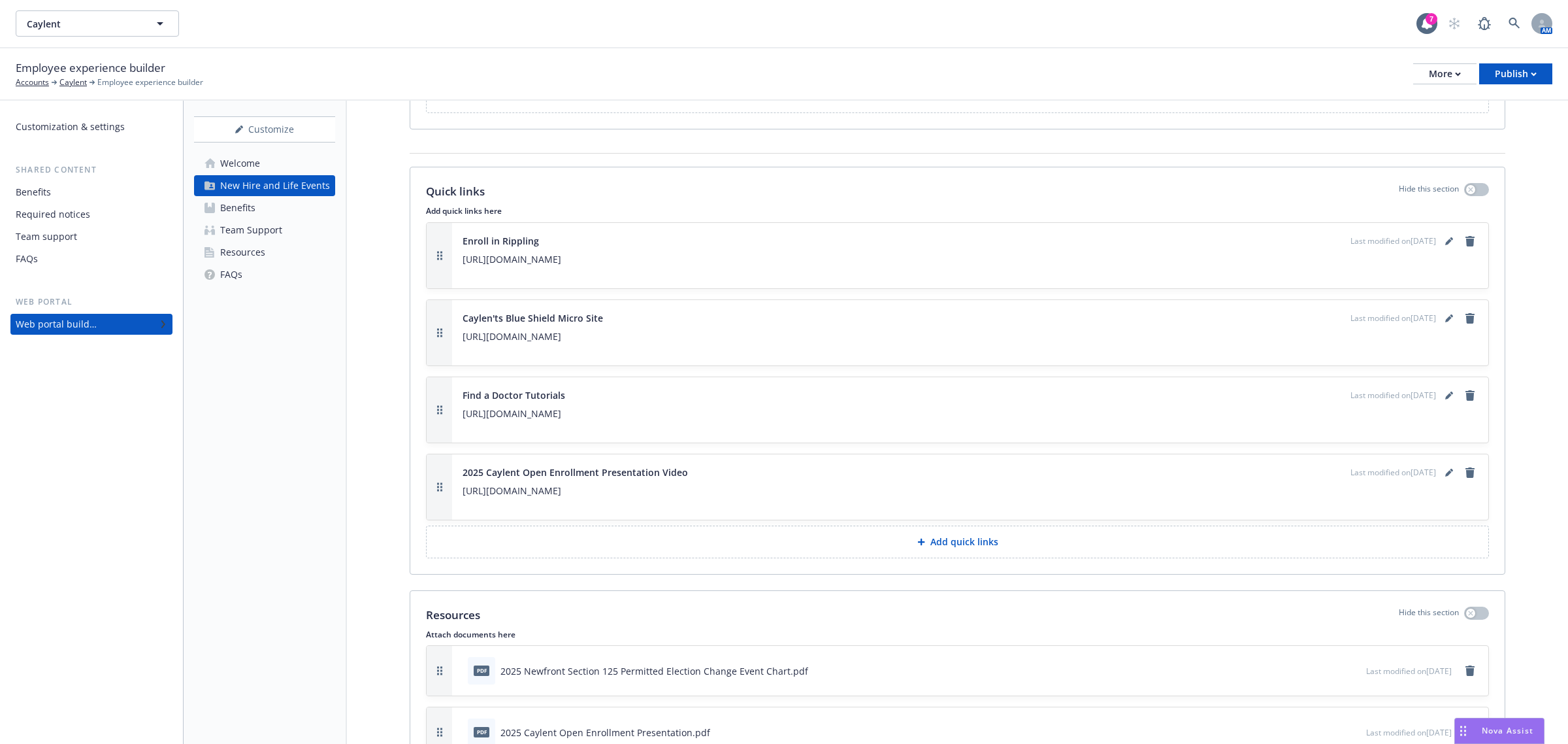
scroll to position [1525, 0]
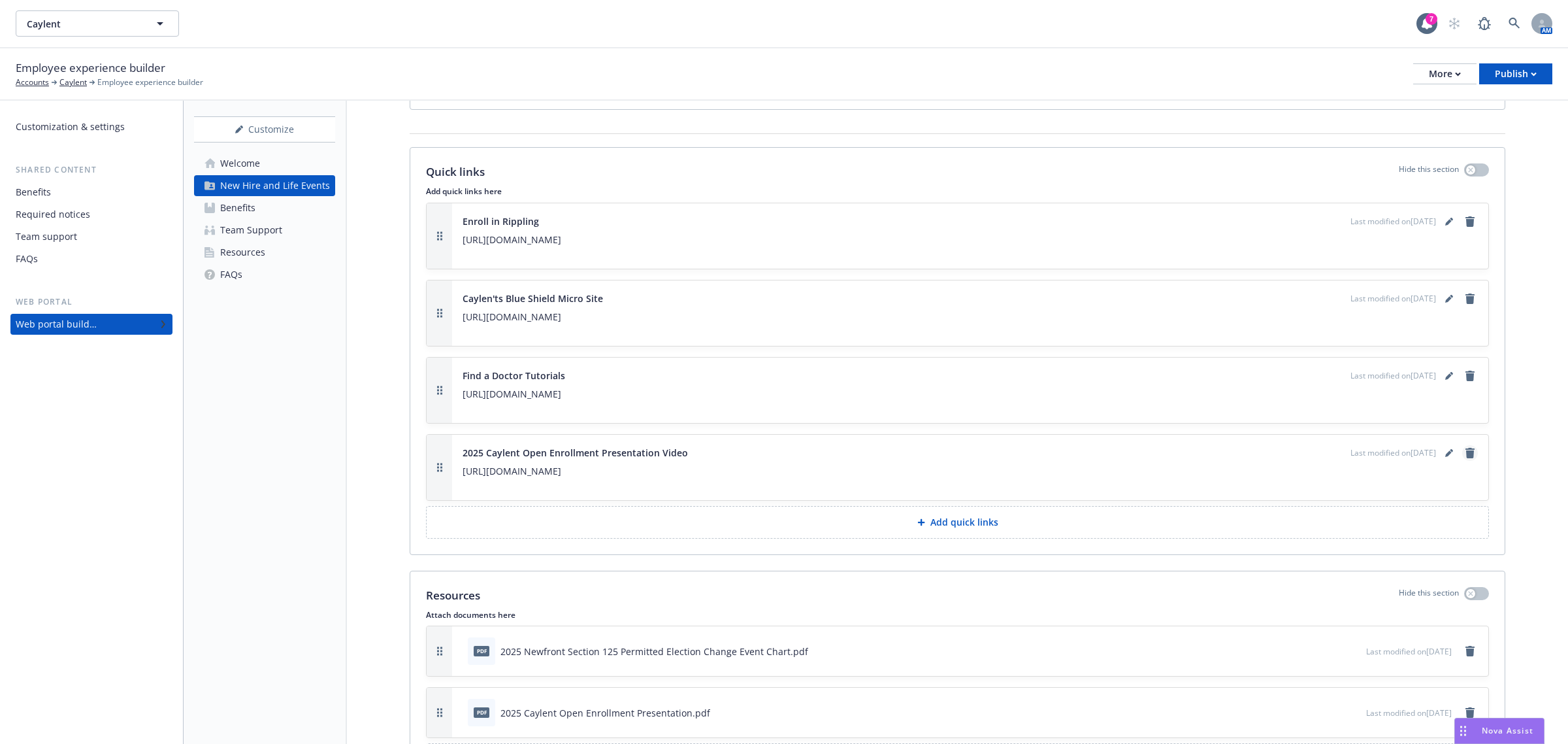
click at [1462, 458] on link "remove" at bounding box center [1469, 452] width 15 height 15
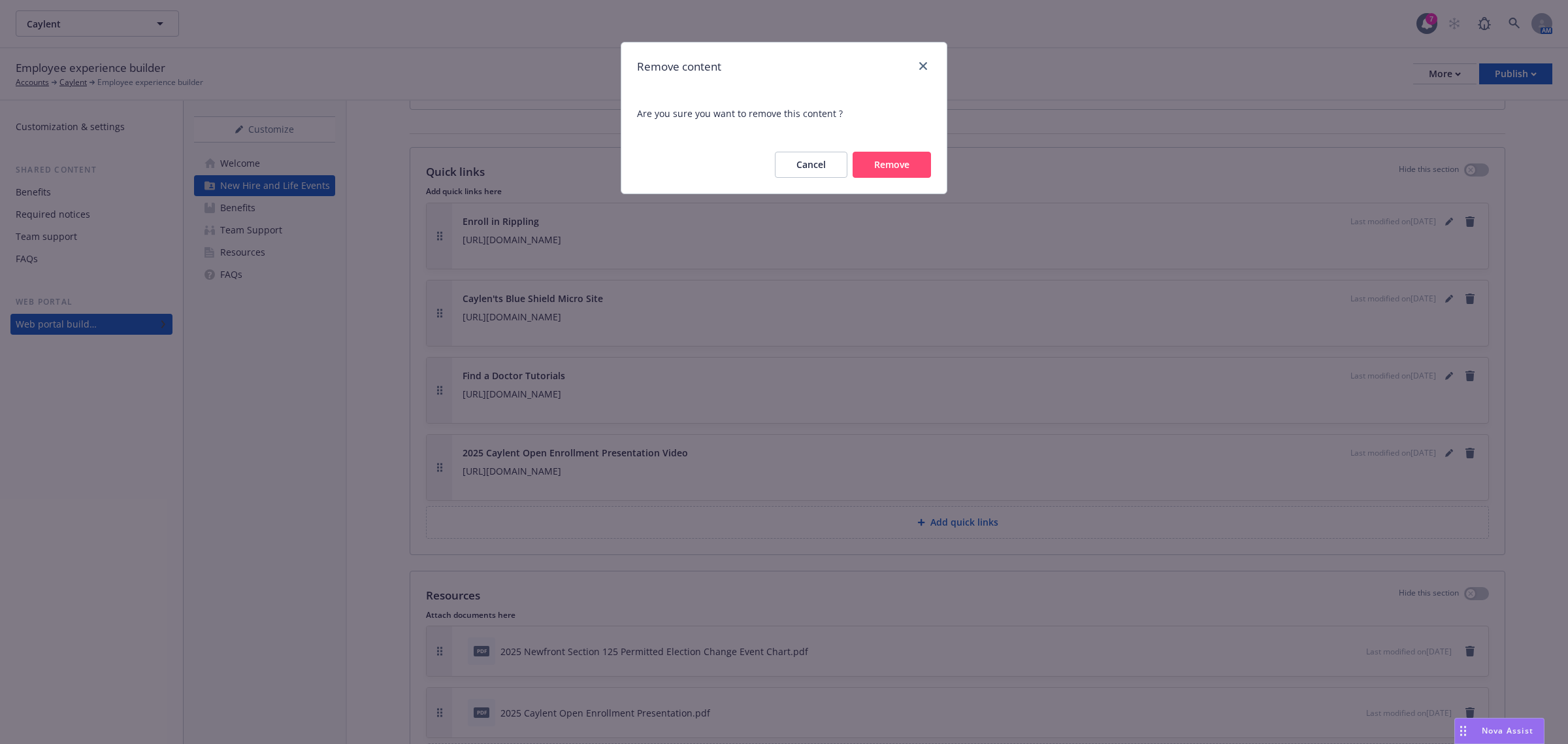
click at [796, 165] on button "Cancel" at bounding box center [811, 164] width 72 height 26
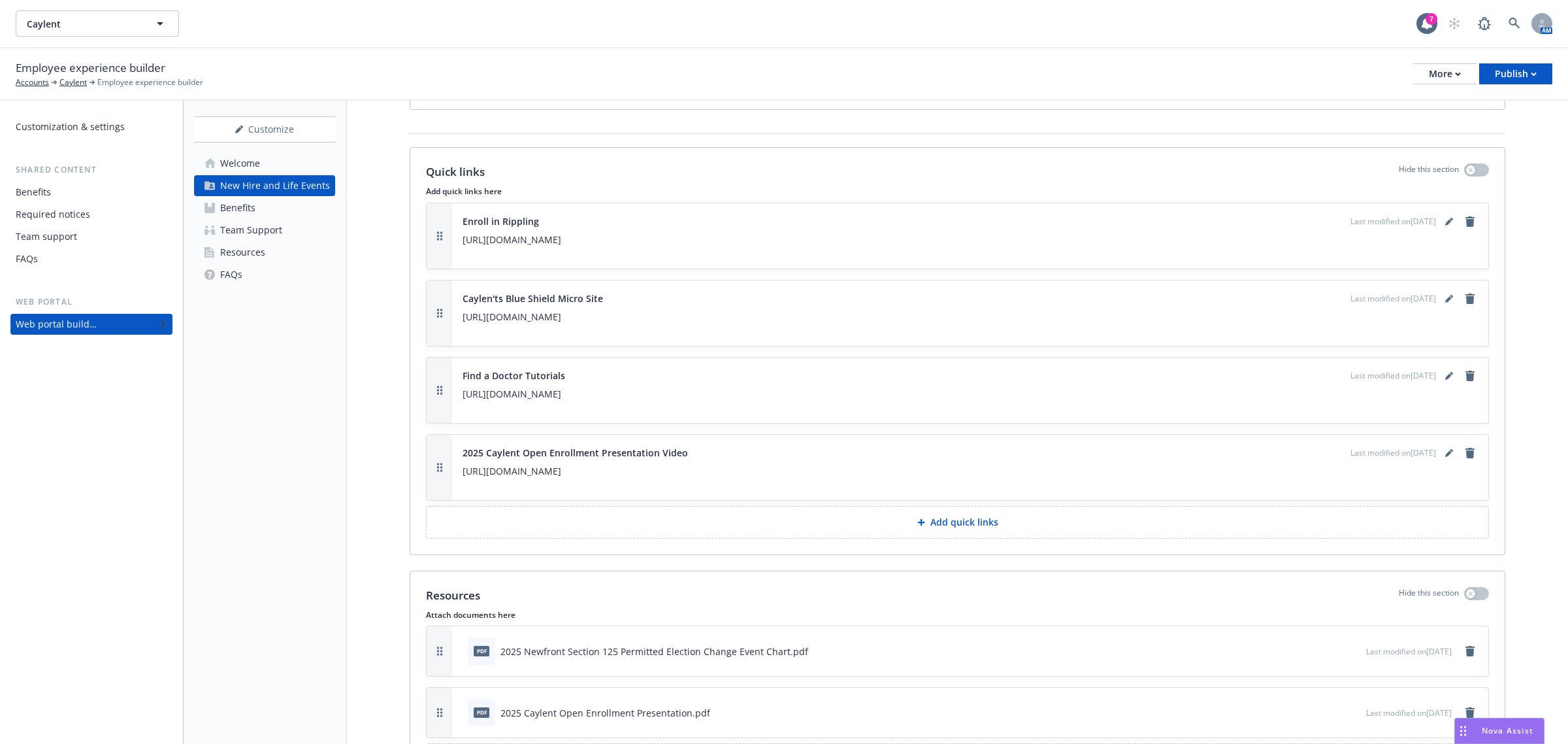
scroll to position [1626, 0]
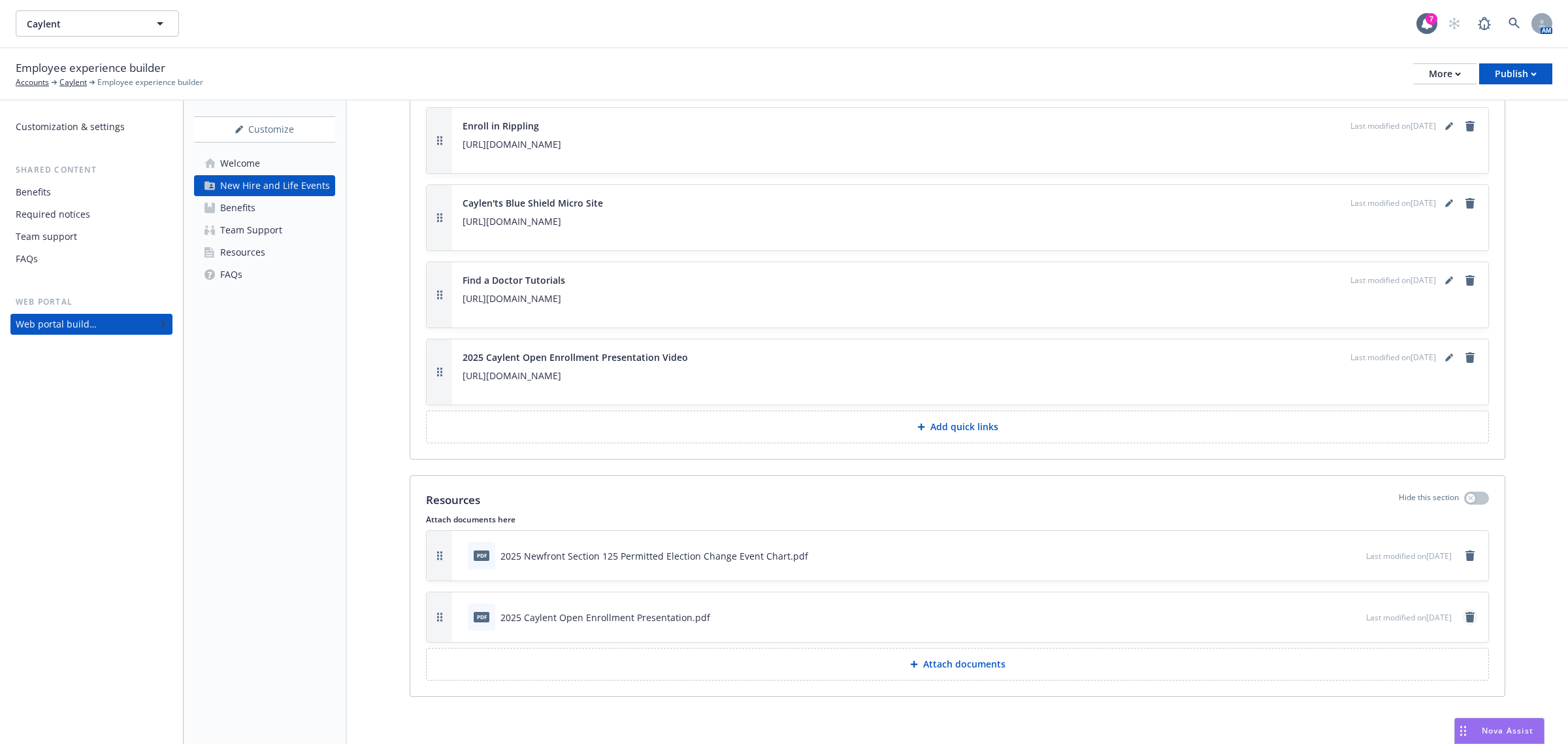
click at [1465, 616] on icon "remove" at bounding box center [1470, 617] width 9 height 11
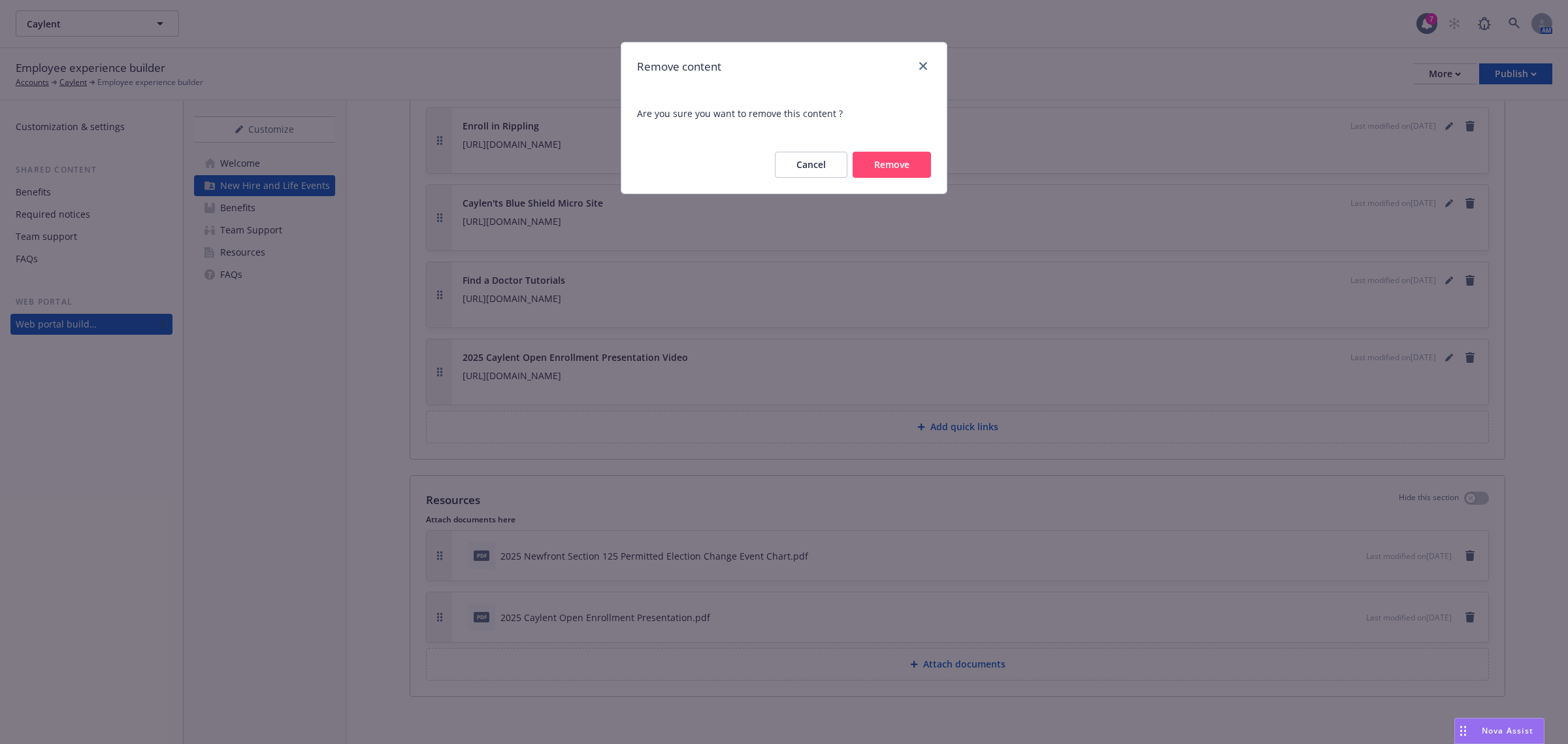
click at [905, 166] on button "Remove" at bounding box center [891, 164] width 78 height 26
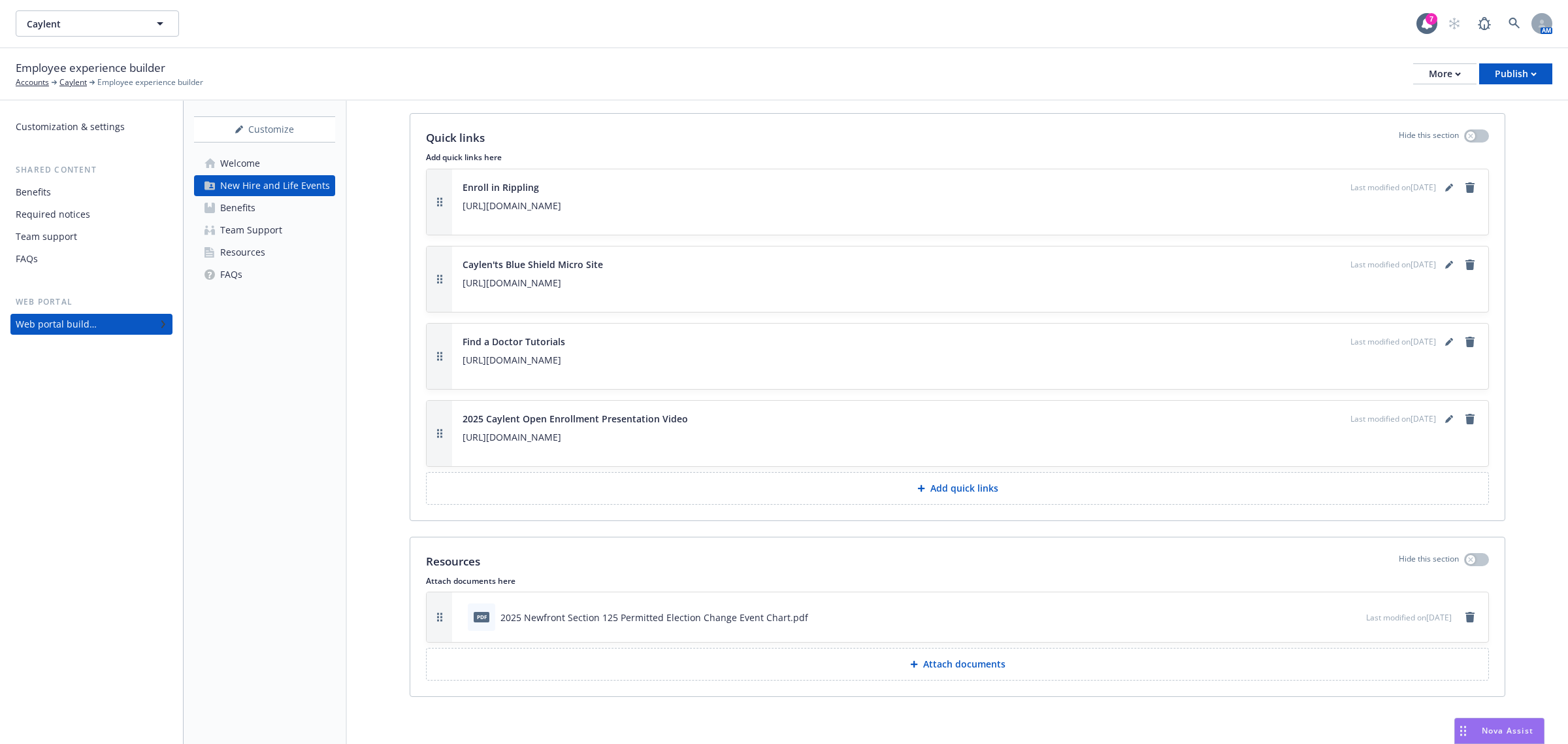
click at [967, 669] on button "Attach documents" at bounding box center [958, 664] width 1063 height 33
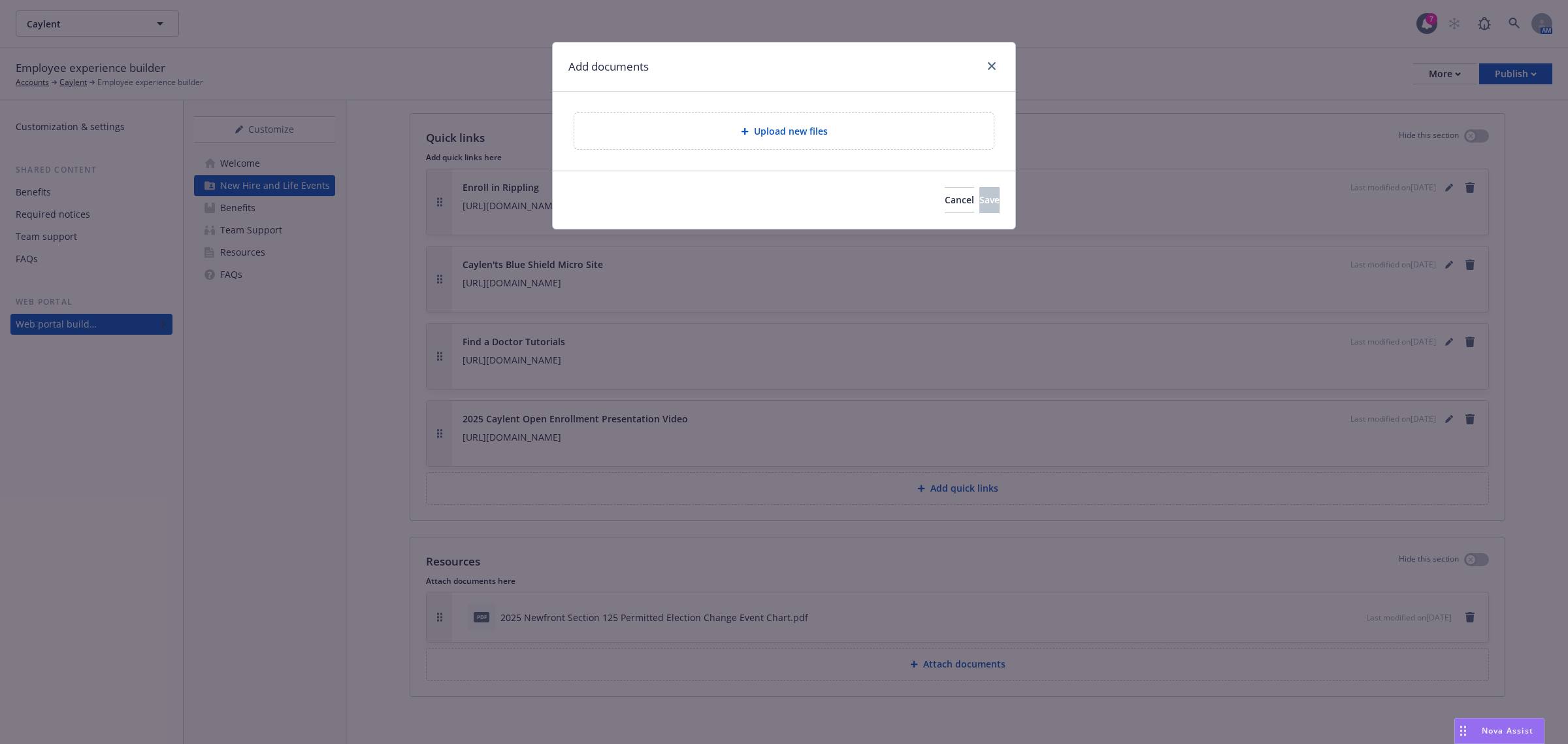
click at [822, 125] on span "Upload new files" at bounding box center [791, 131] width 74 height 13
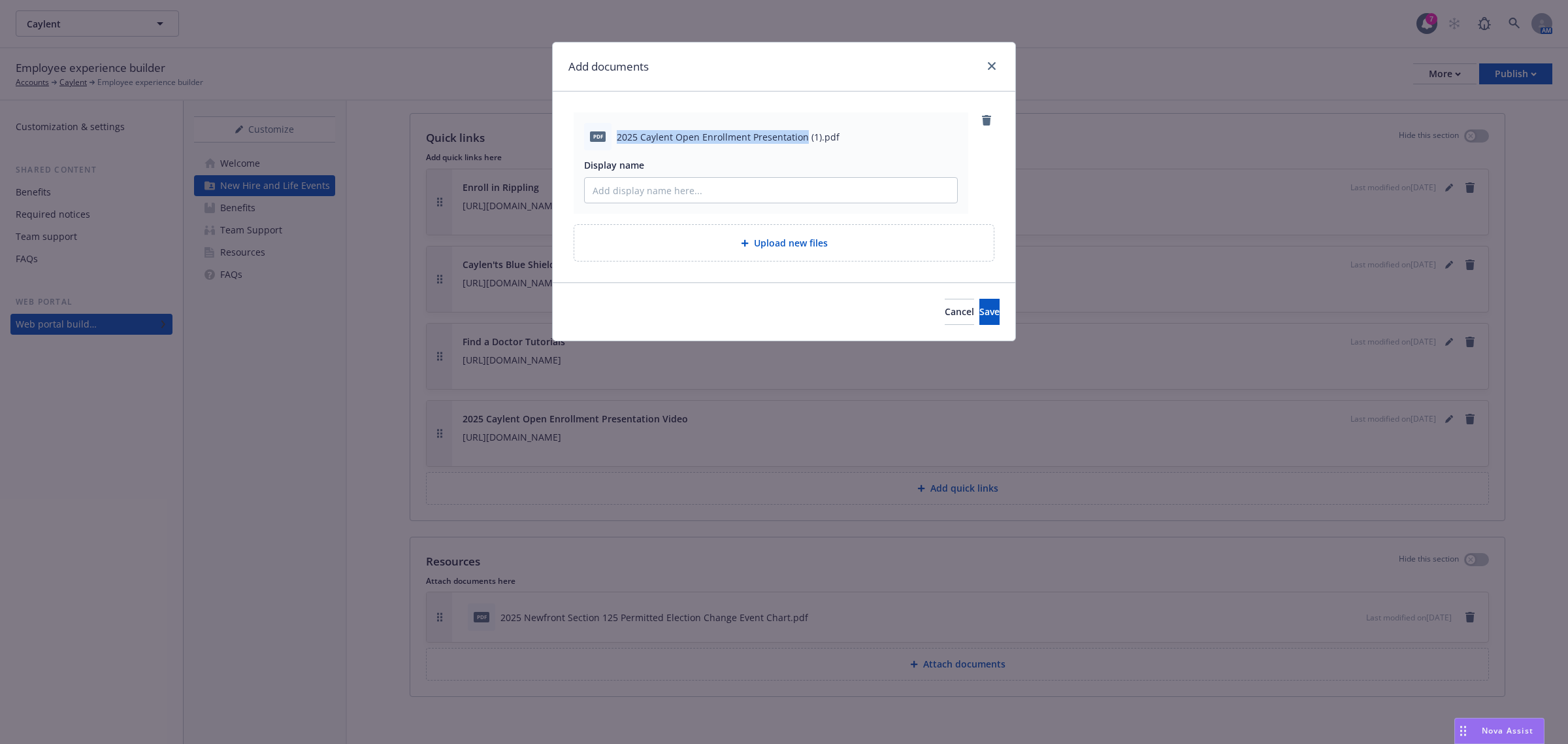
drag, startPoint x: 801, startPoint y: 135, endPoint x: 618, endPoint y: 128, distance: 183.1
click at [618, 128] on div "pdf 2025 Caylent Open Enrollment Presentation (1).pdf" at bounding box center [771, 136] width 374 height 27
copy span "2025 Caylent Open Enrollment Presentation"
click at [613, 180] on input "Display name" at bounding box center [771, 190] width 373 height 25
paste input "2025 Caylent Open Enrollment Presentation"
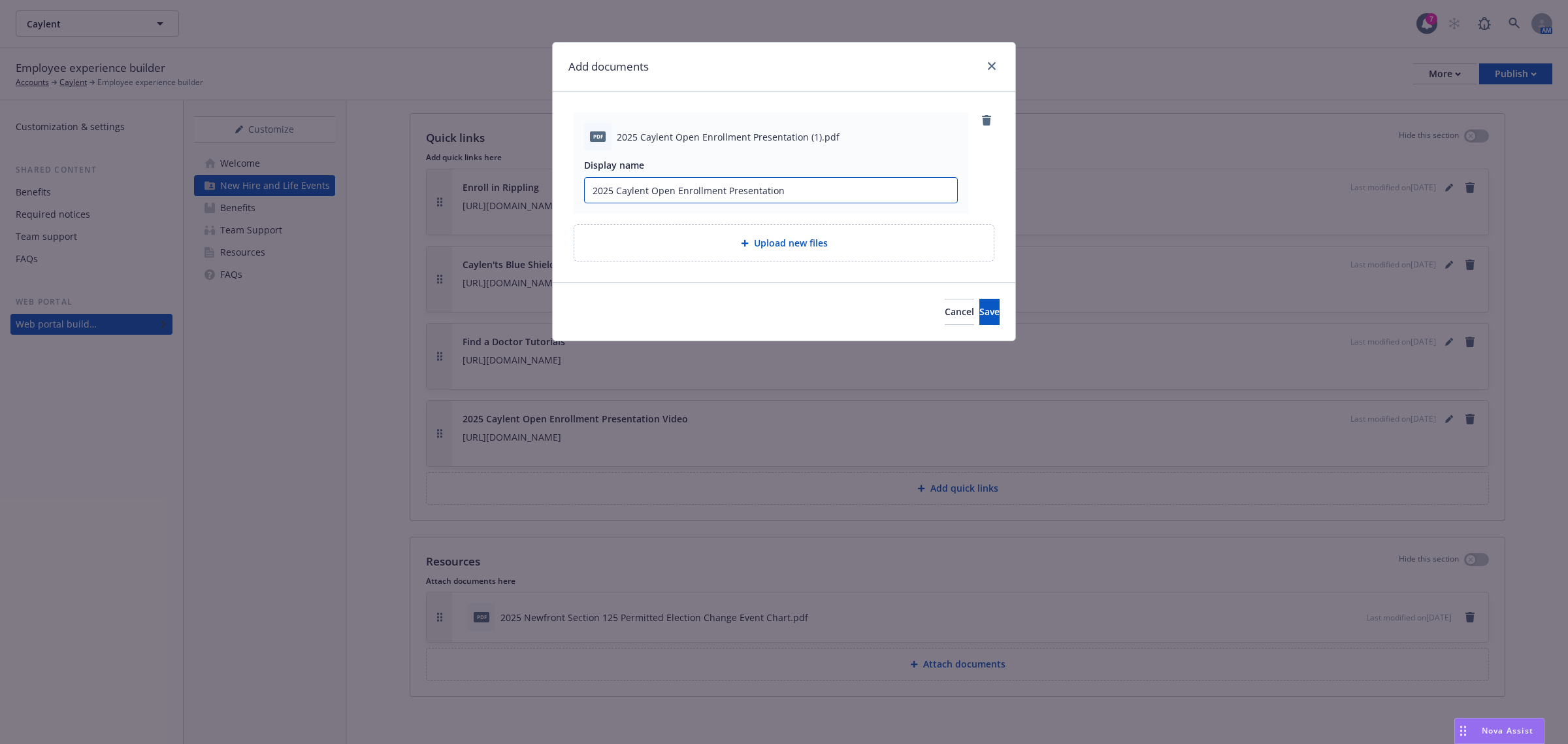
type input "2025 Caylent Open Enrollment Presentation"
click at [980, 318] on span "Save" at bounding box center [990, 311] width 20 height 13
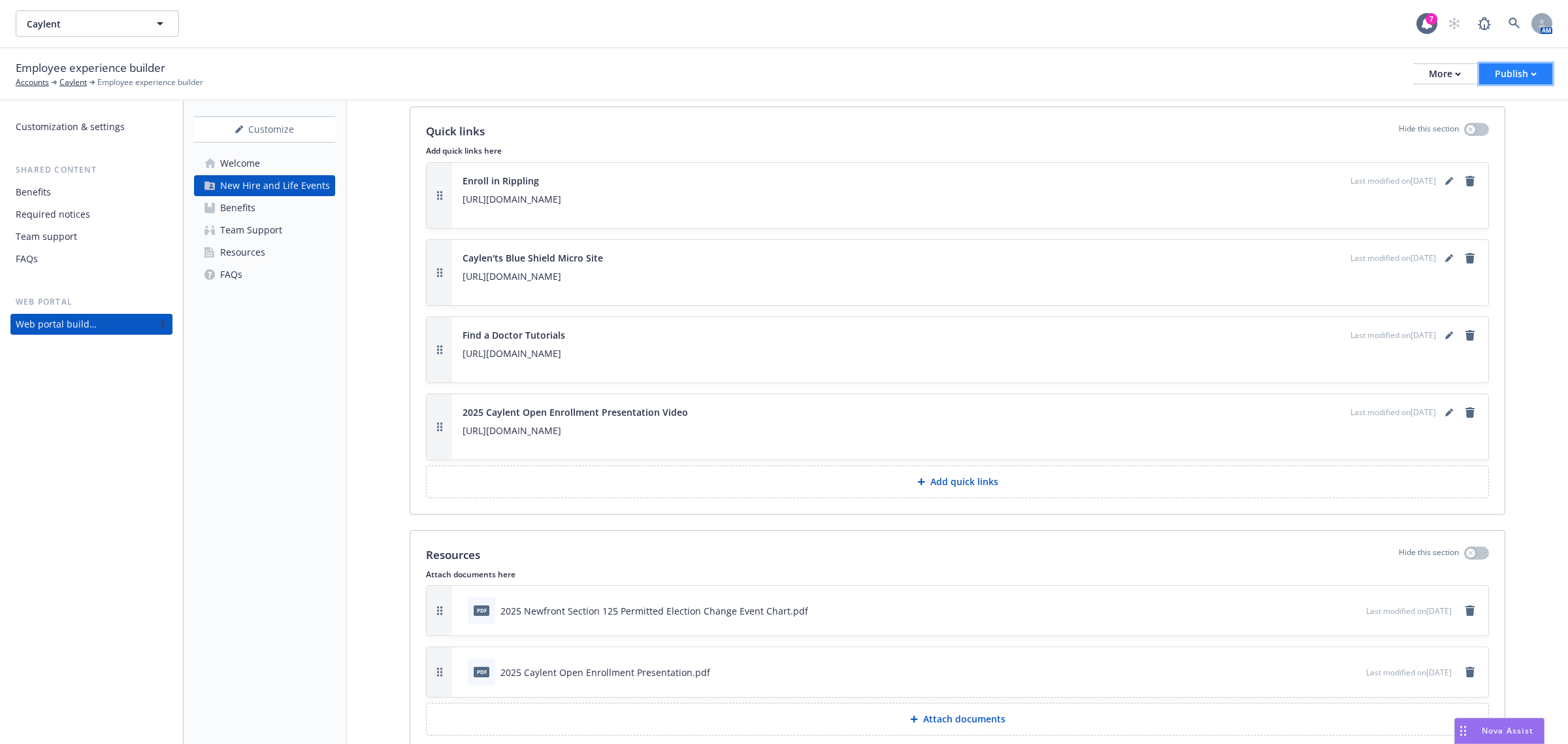
click at [1497, 77] on div "Publish" at bounding box center [1516, 74] width 42 height 19
click at [1490, 106] on link "Publish portal" at bounding box center [1500, 103] width 103 height 26
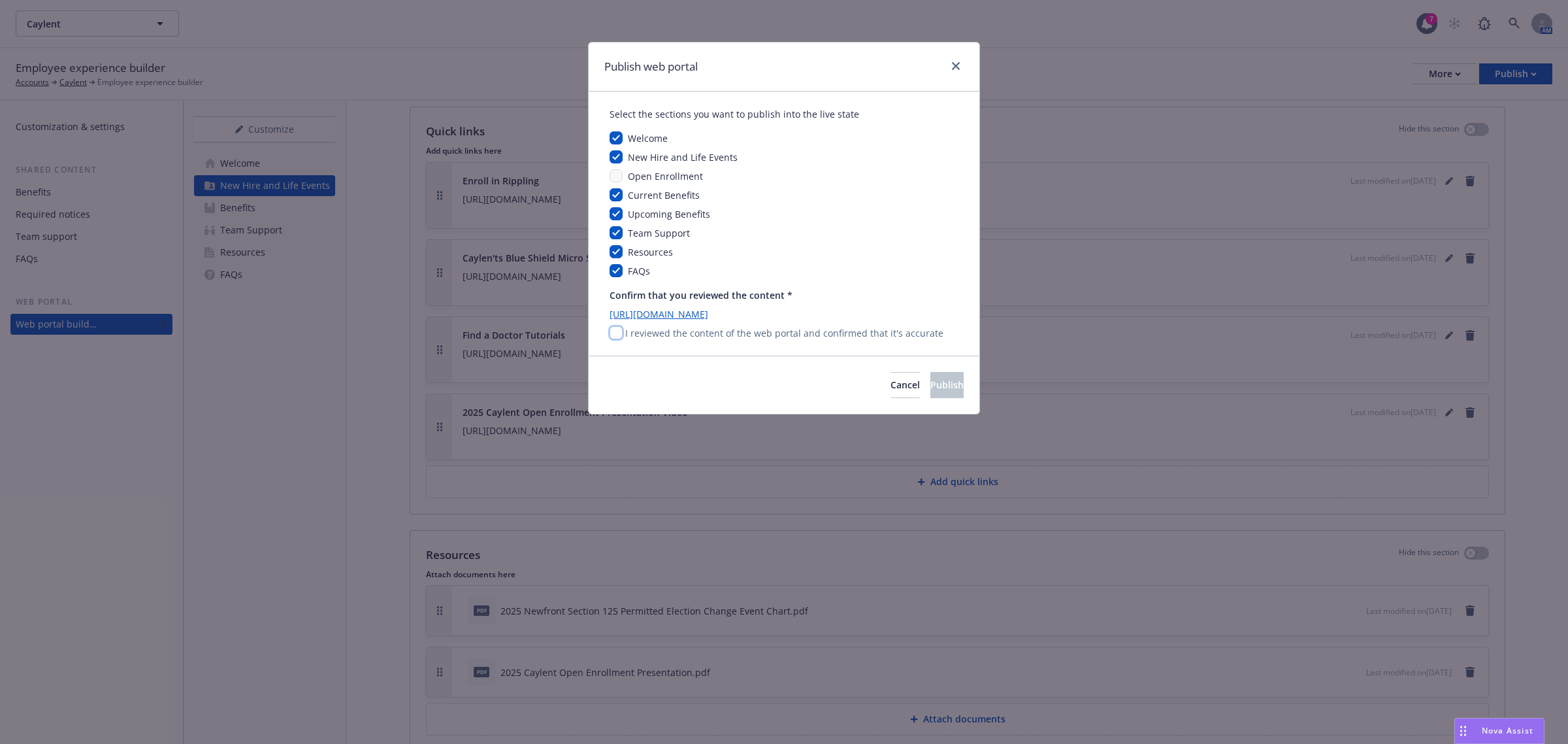
click at [616, 337] on input "checkbox" at bounding box center [616, 333] width 13 height 13
checkbox input "true"
click at [931, 384] on span "Publish" at bounding box center [948, 385] width 34 height 13
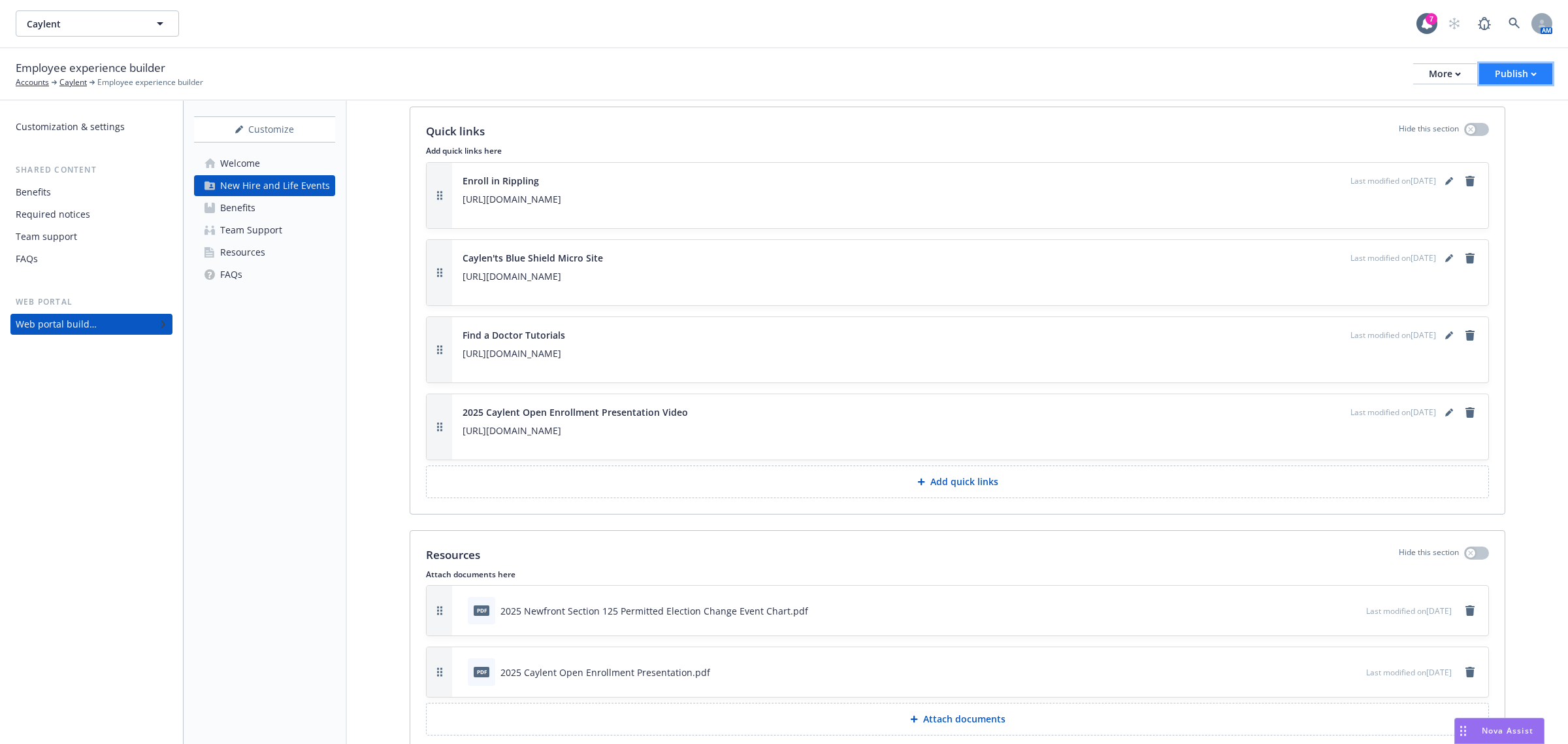
click at [1500, 73] on div "Publish" at bounding box center [1516, 74] width 42 height 19
click at [1482, 123] on link "Publish app" at bounding box center [1500, 129] width 103 height 26
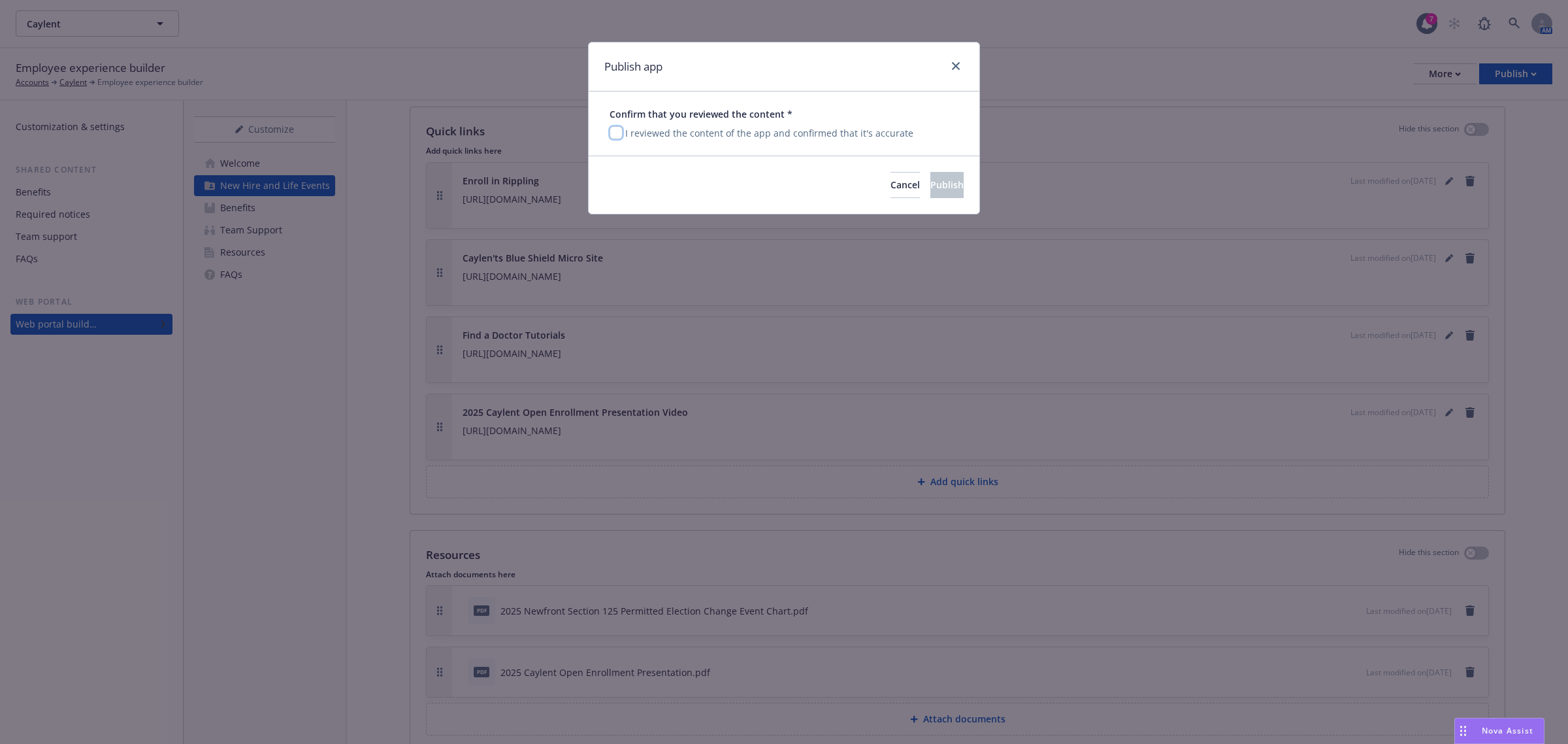
click at [614, 136] on input "checkbox" at bounding box center [616, 133] width 13 height 13
checkbox input "true"
click at [952, 184] on button "Publish" at bounding box center [948, 184] width 34 height 26
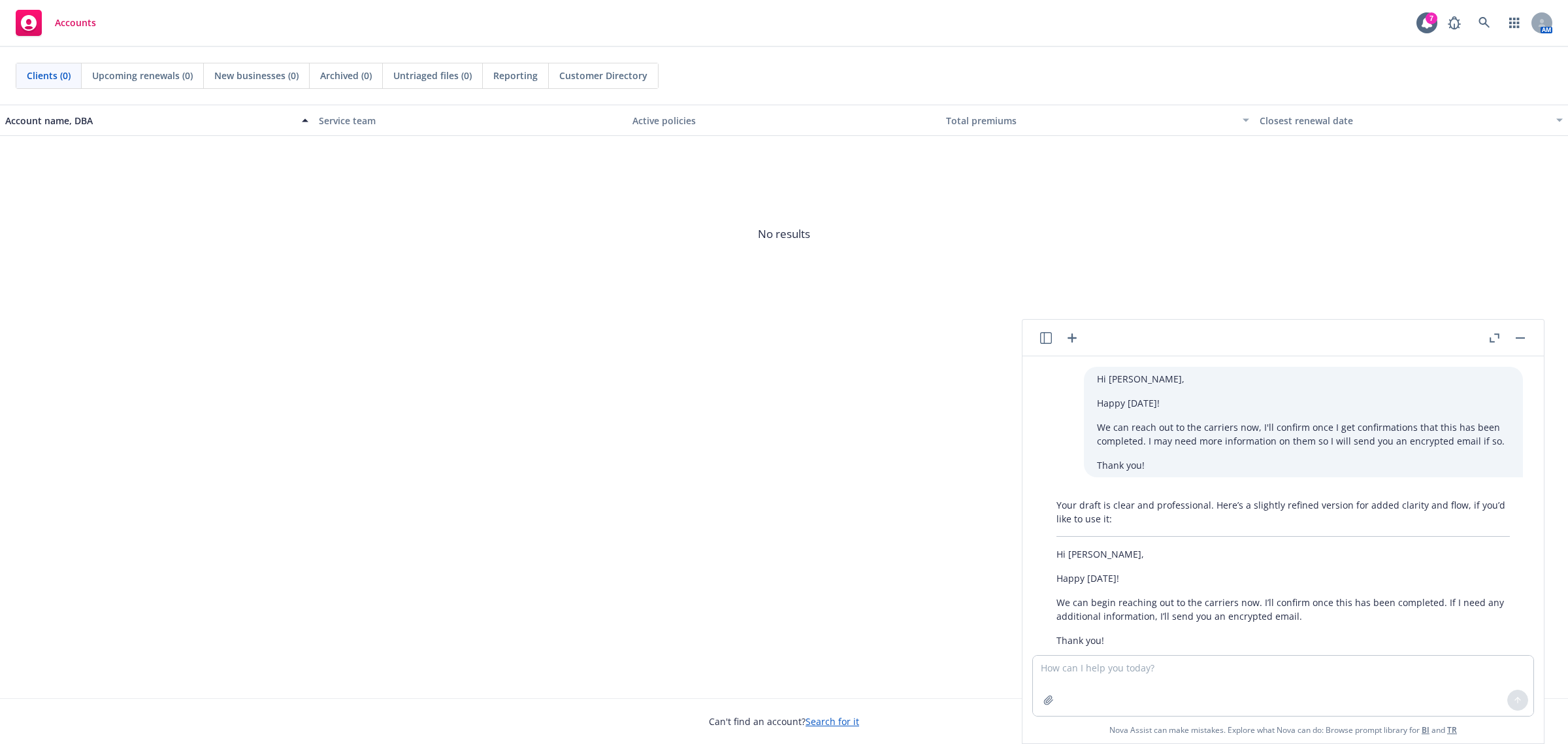
scroll to position [469, 0]
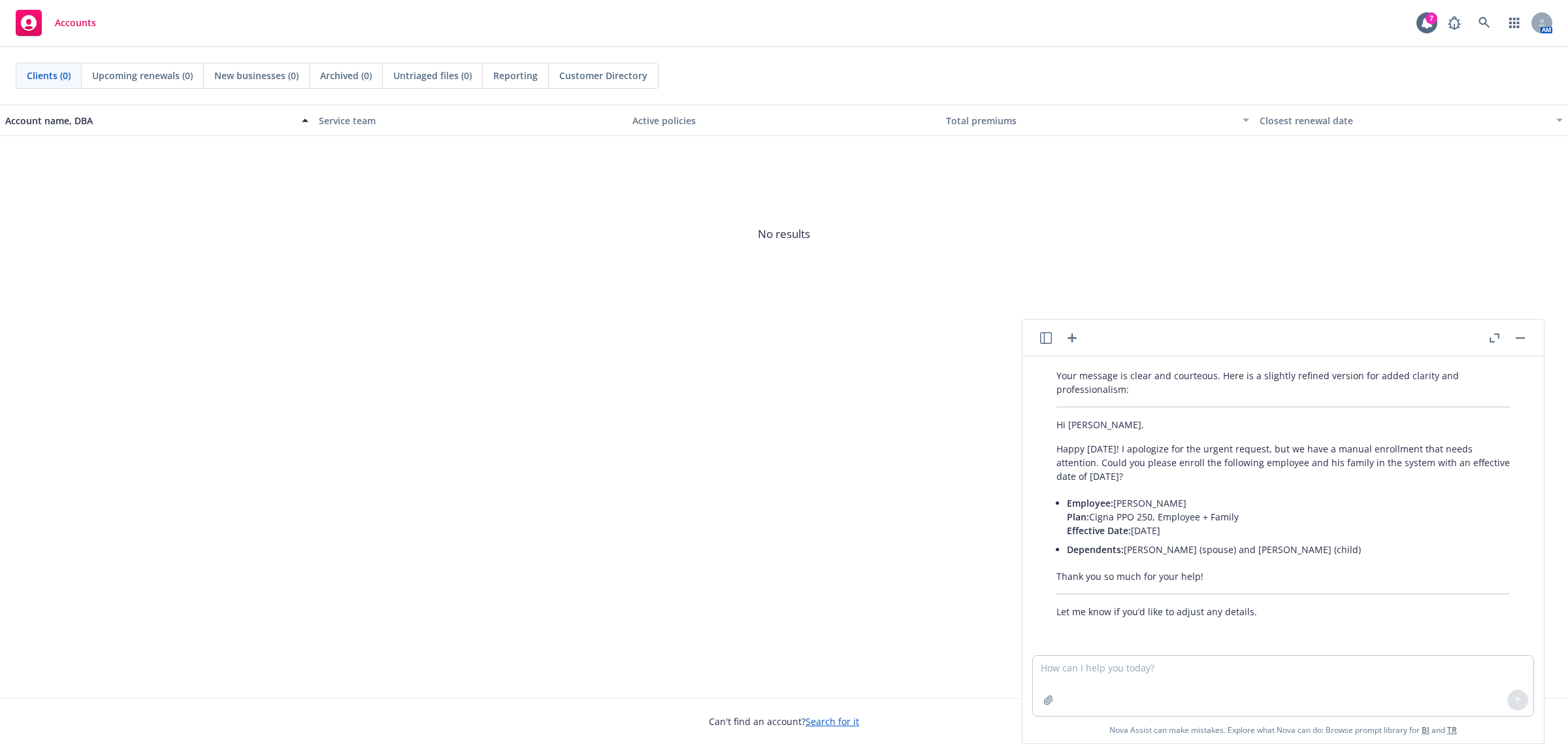
drag, startPoint x: 412, startPoint y: 296, endPoint x: 432, endPoint y: 290, distance: 20.9
click at [412, 296] on span "No results" at bounding box center [784, 234] width 1568 height 196
click at [1520, 338] on button "button" at bounding box center [1520, 337] width 15 height 15
